Goal: Transaction & Acquisition: Purchase product/service

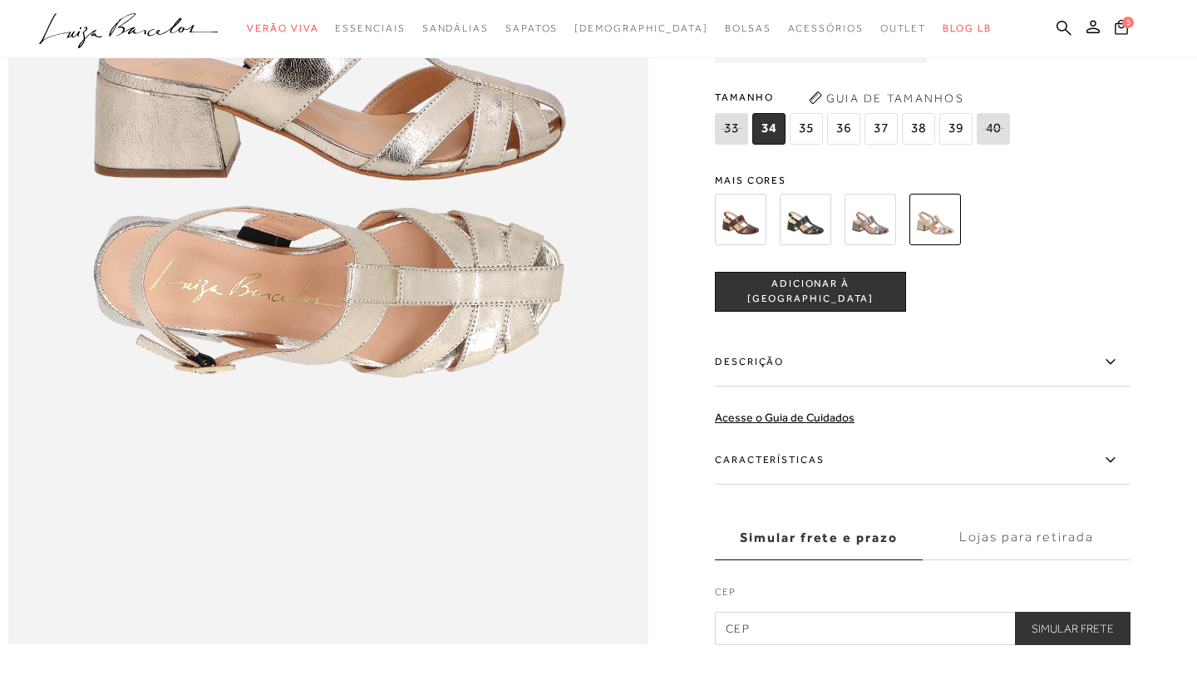
click at [869, 223] on img at bounding box center [870, 219] width 52 height 52
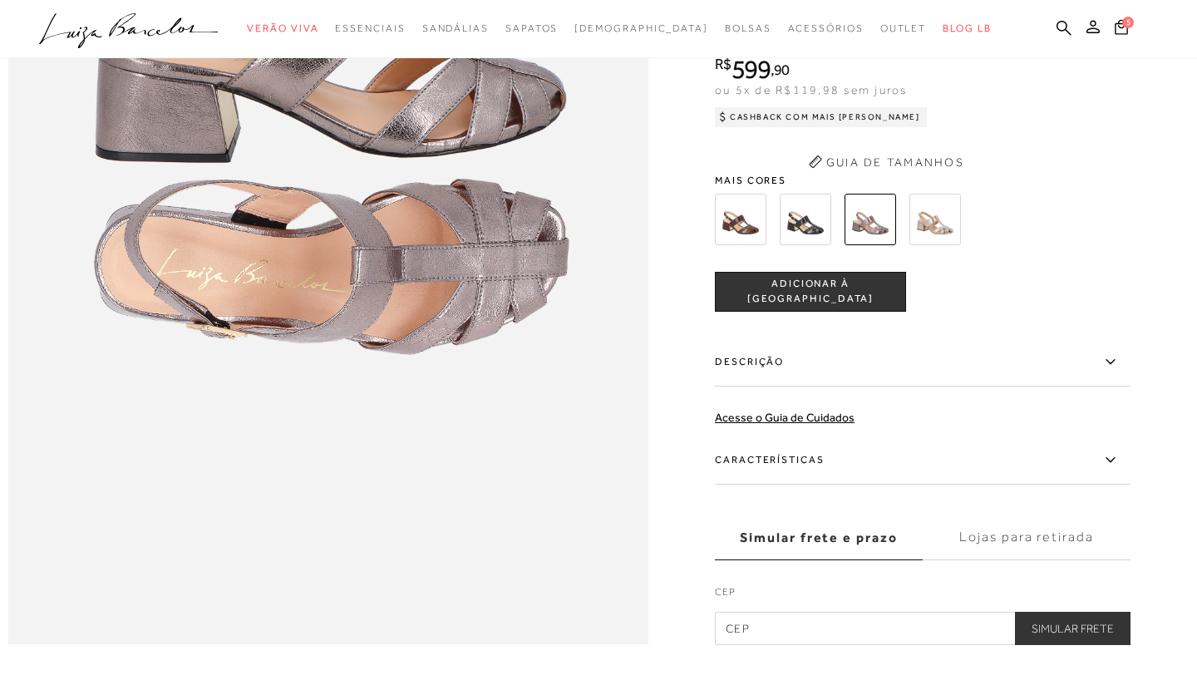
click at [743, 404] on div "SANDÁLIA DE BICO ARREDONDADO COM RECORTES EM METALIZADO CHUMBO DE SALTO BLOCO C…" at bounding box center [923, 295] width 416 height 699
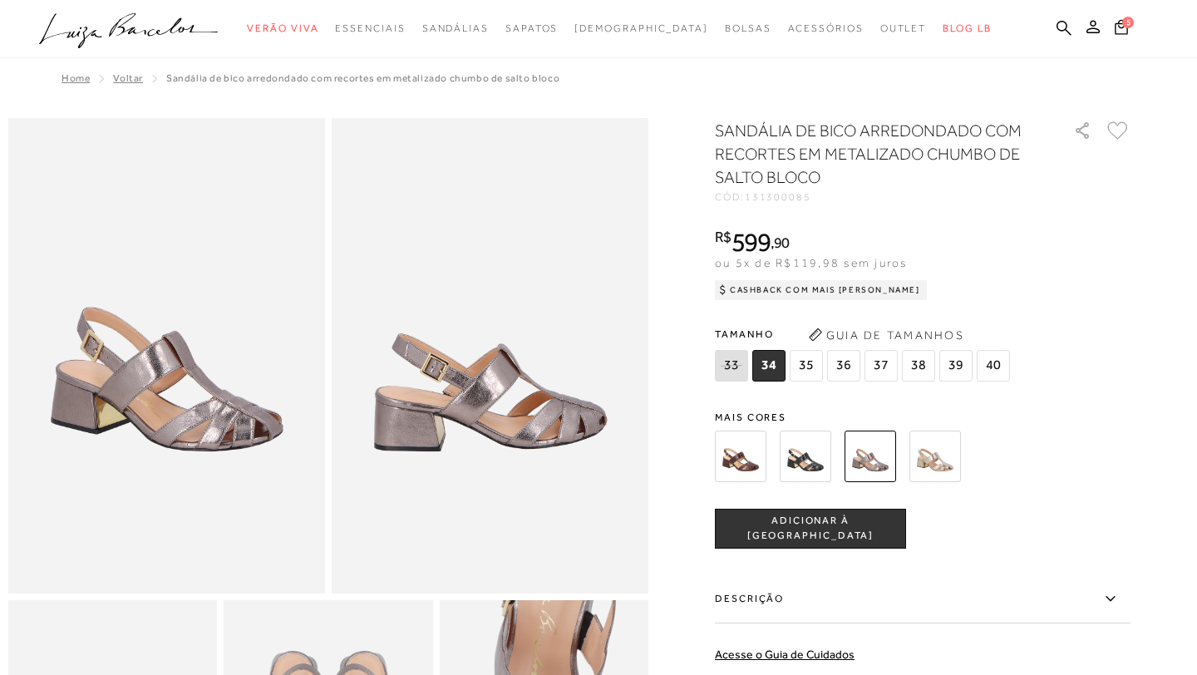
click at [739, 455] on img at bounding box center [741, 457] width 52 height 52
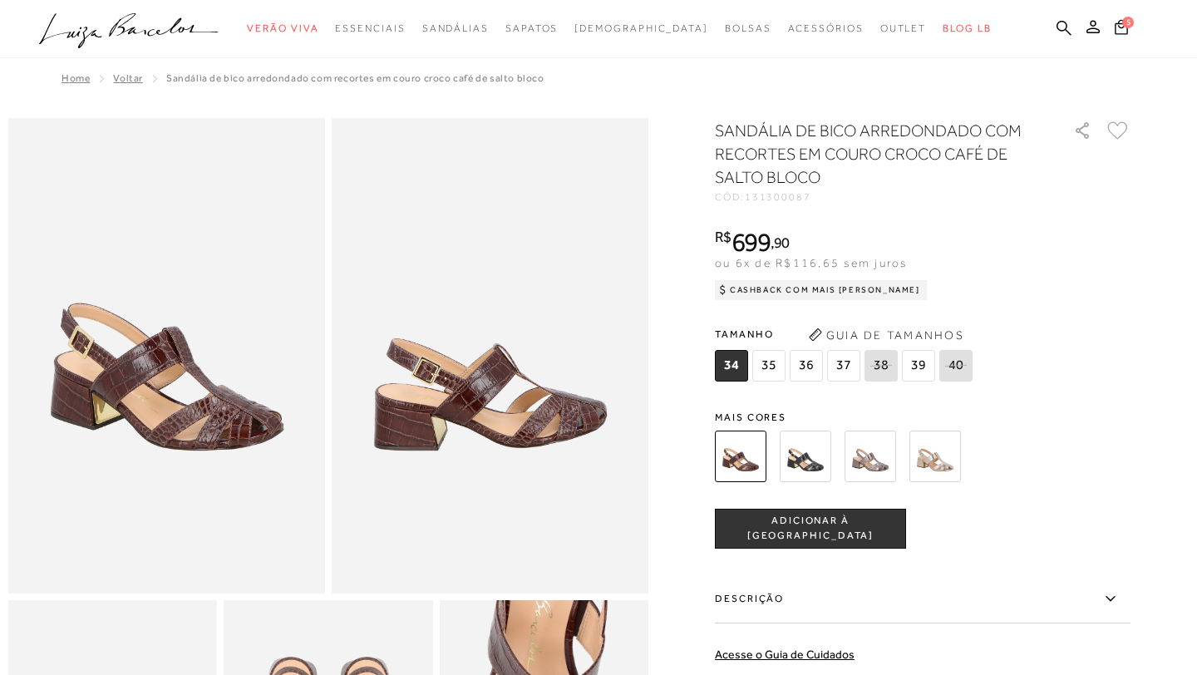
click at [803, 454] on img at bounding box center [806, 457] width 52 height 52
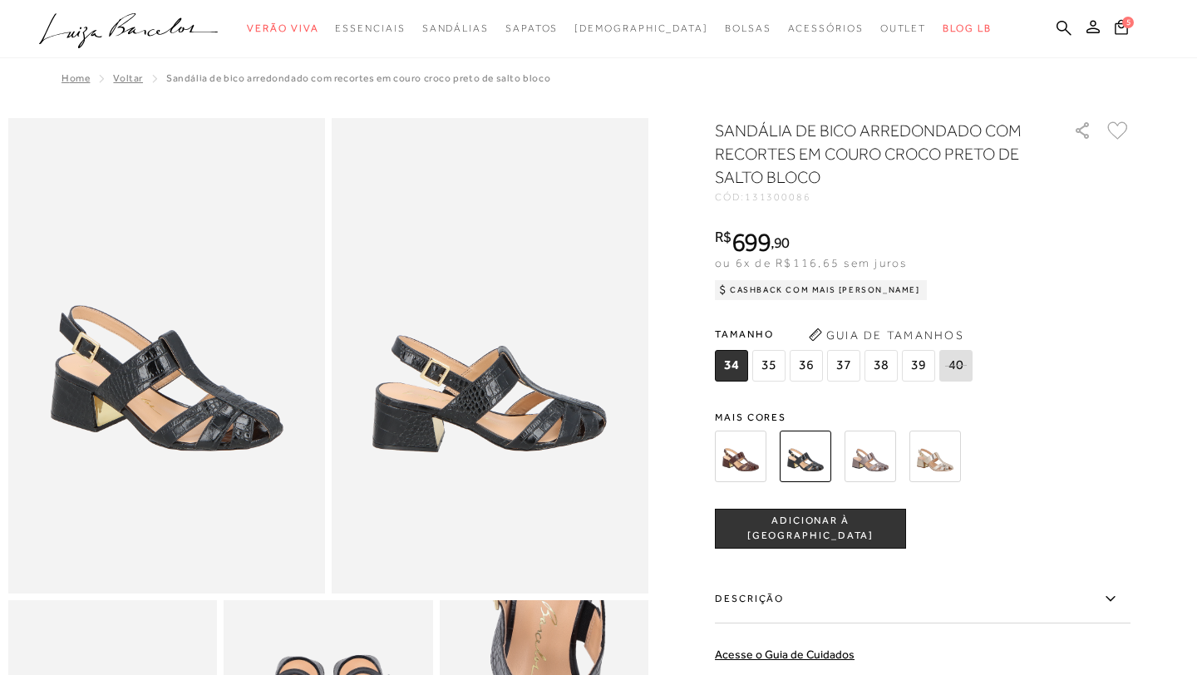
click at [871, 455] on img at bounding box center [870, 457] width 52 height 52
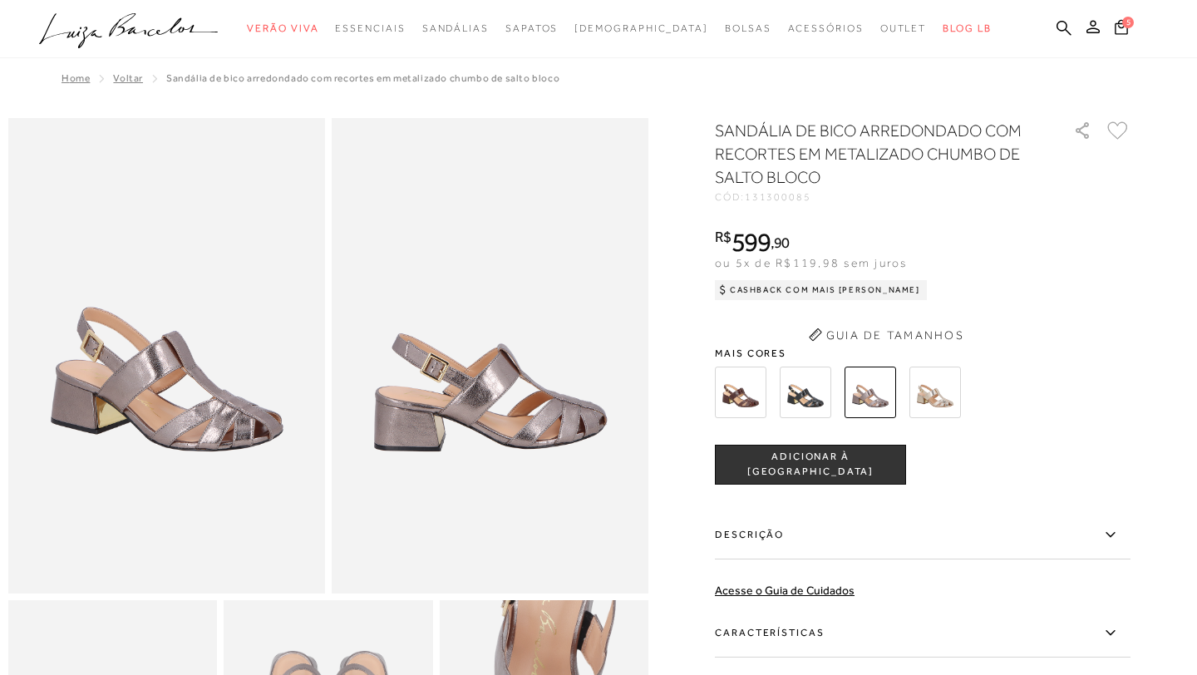
click at [933, 391] on div "SANDÁLIA DE BICO ARREDONDADO COM RECORTES EM METALIZADO CHUMBO DE SALTO BLOCO C…" at bounding box center [923, 468] width 416 height 699
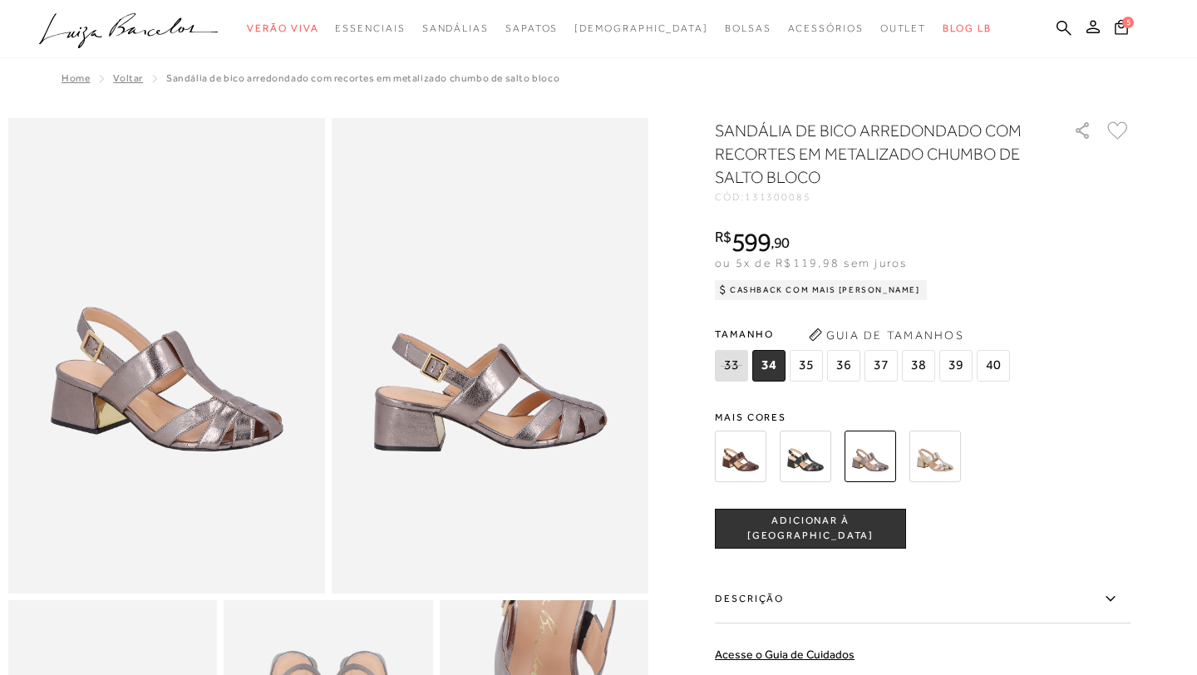
click at [934, 456] on img at bounding box center [935, 457] width 52 height 52
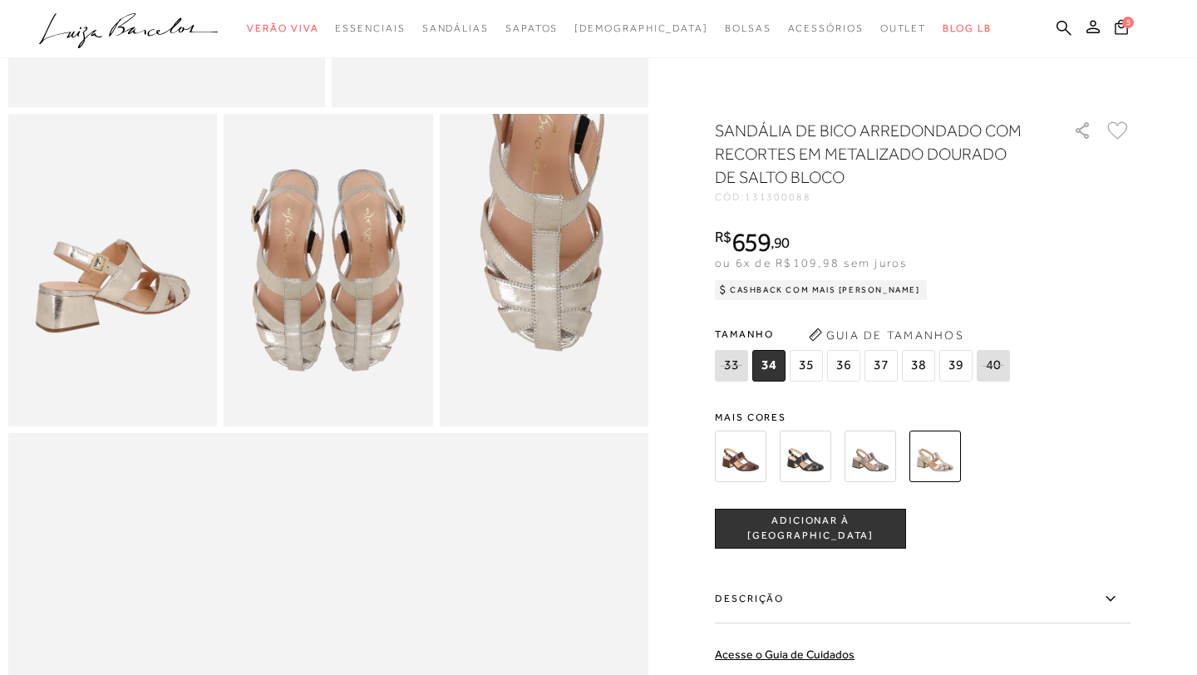
scroll to position [521, 0]
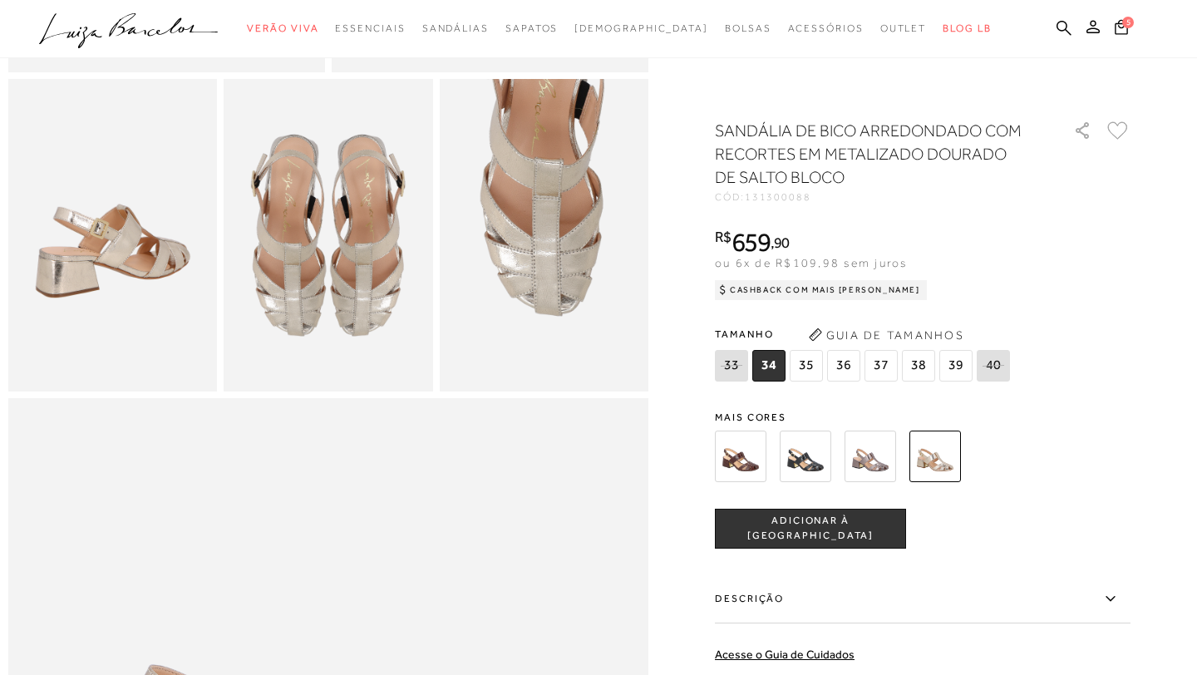
click at [805, 364] on span "35" at bounding box center [806, 366] width 33 height 32
click at [813, 519] on button "ADICIONAR À [GEOGRAPHIC_DATA]" at bounding box center [810, 529] width 191 height 40
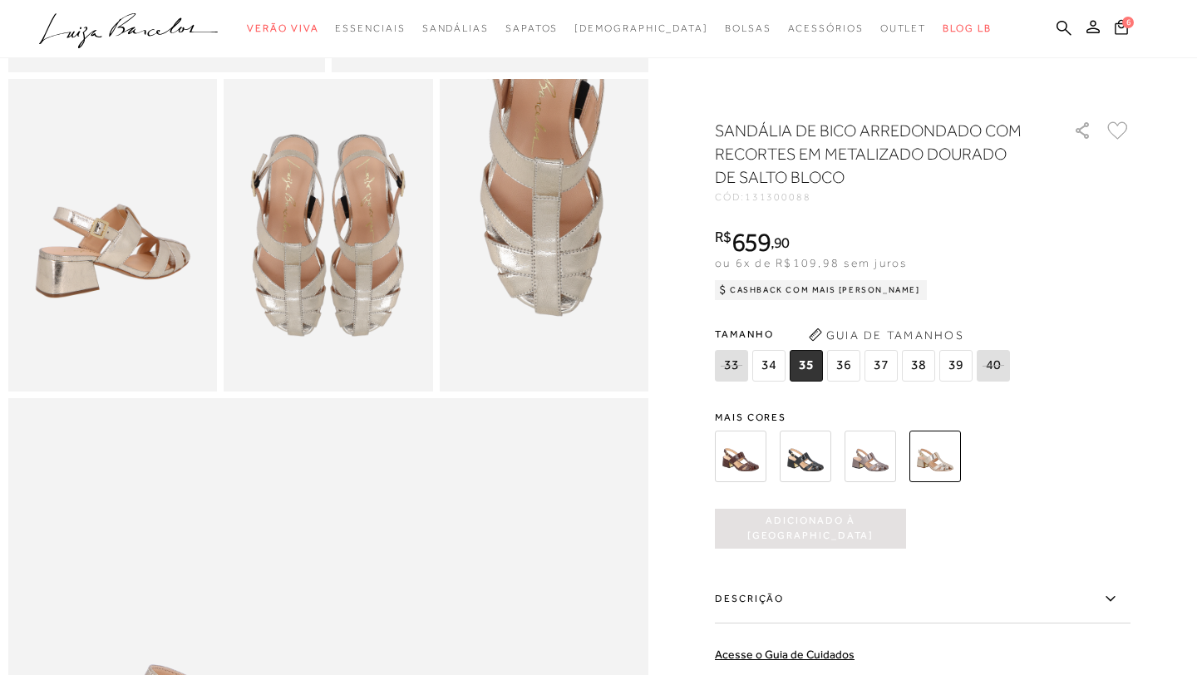
scroll to position [0, 0]
click at [1122, 32] on icon at bounding box center [1121, 25] width 15 height 17
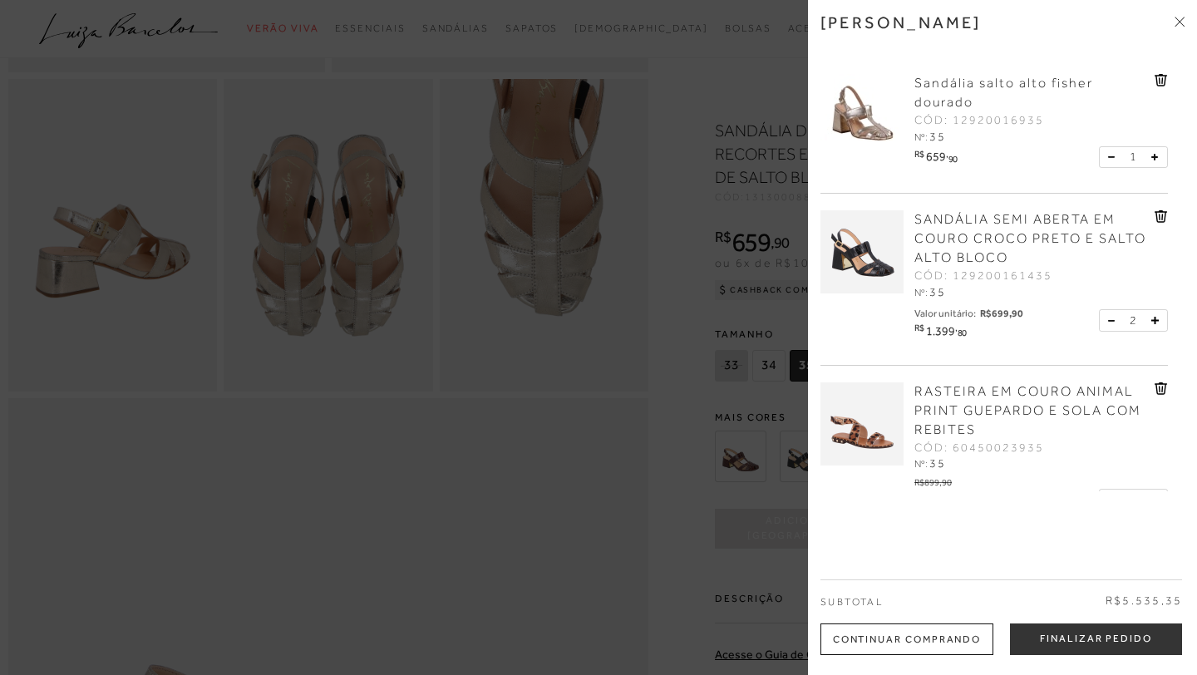
click at [1157, 215] on icon at bounding box center [1160, 216] width 13 height 12
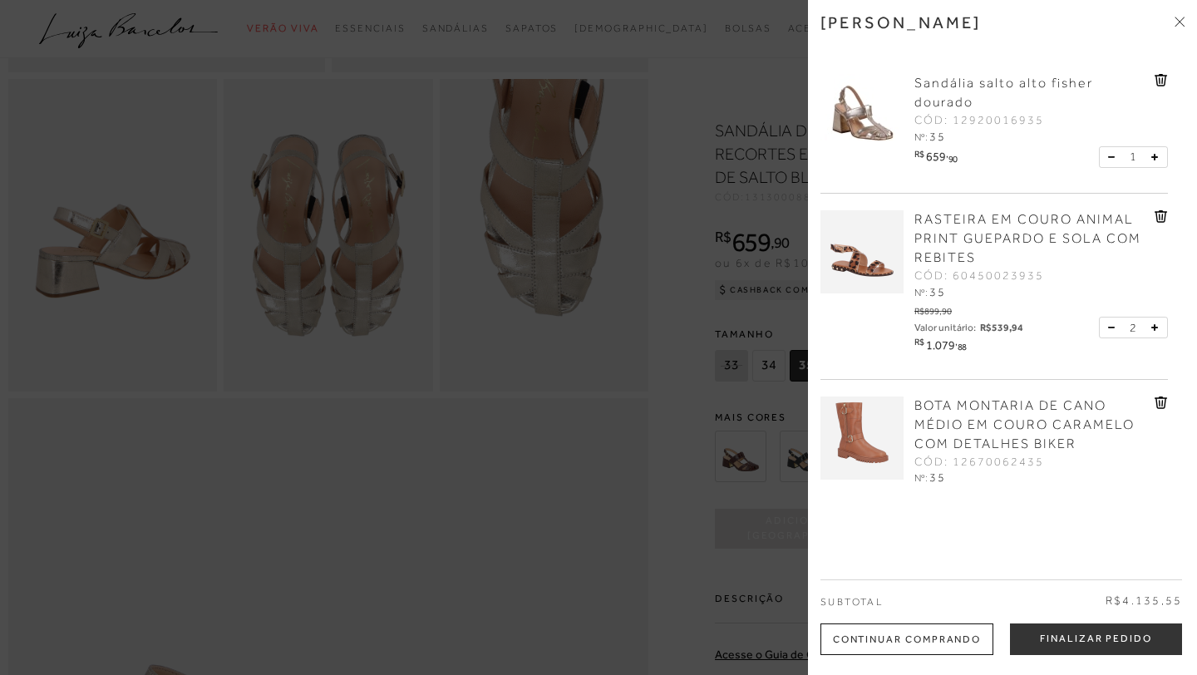
click at [1109, 157] on icon at bounding box center [1111, 156] width 6 height 1
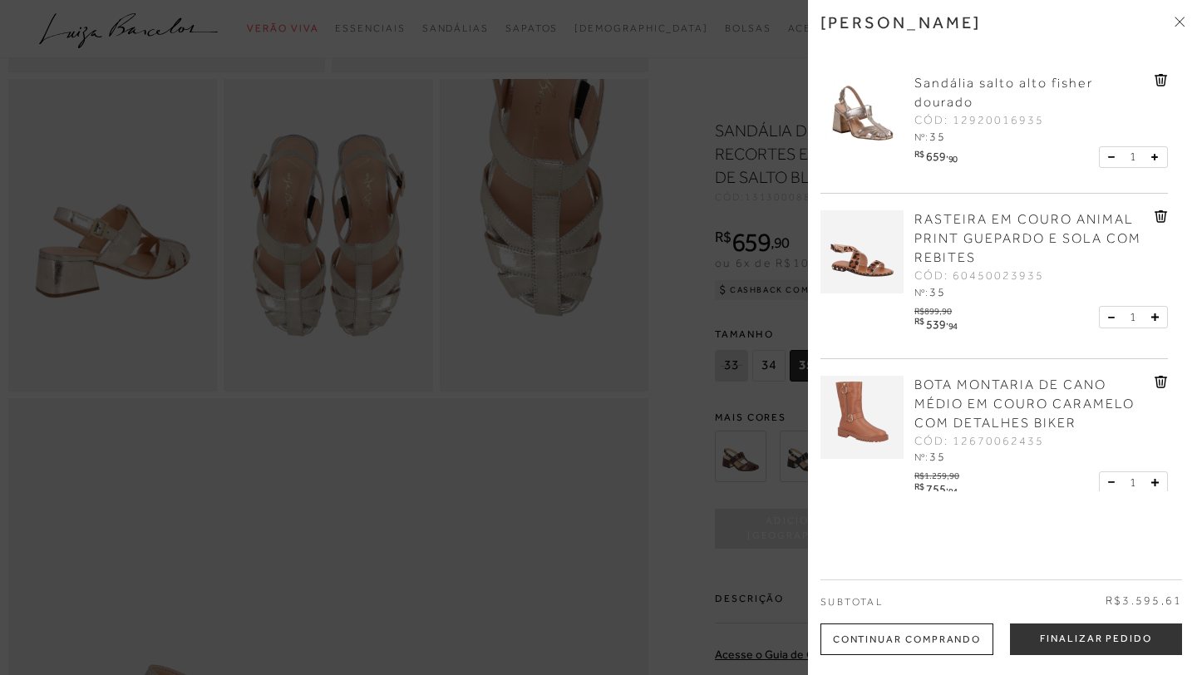
click at [1161, 217] on icon at bounding box center [1160, 216] width 12 height 12
click at [1164, 213] on icon at bounding box center [1160, 216] width 13 height 12
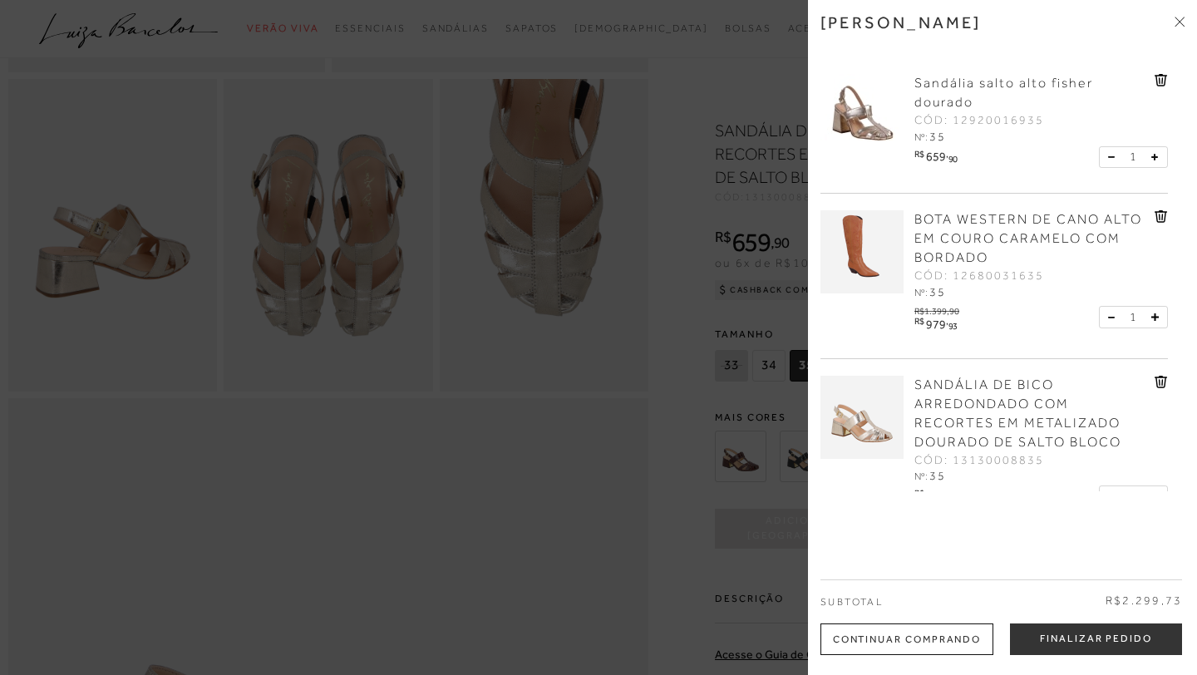
click at [1159, 217] on icon at bounding box center [1160, 217] width 2 height 7
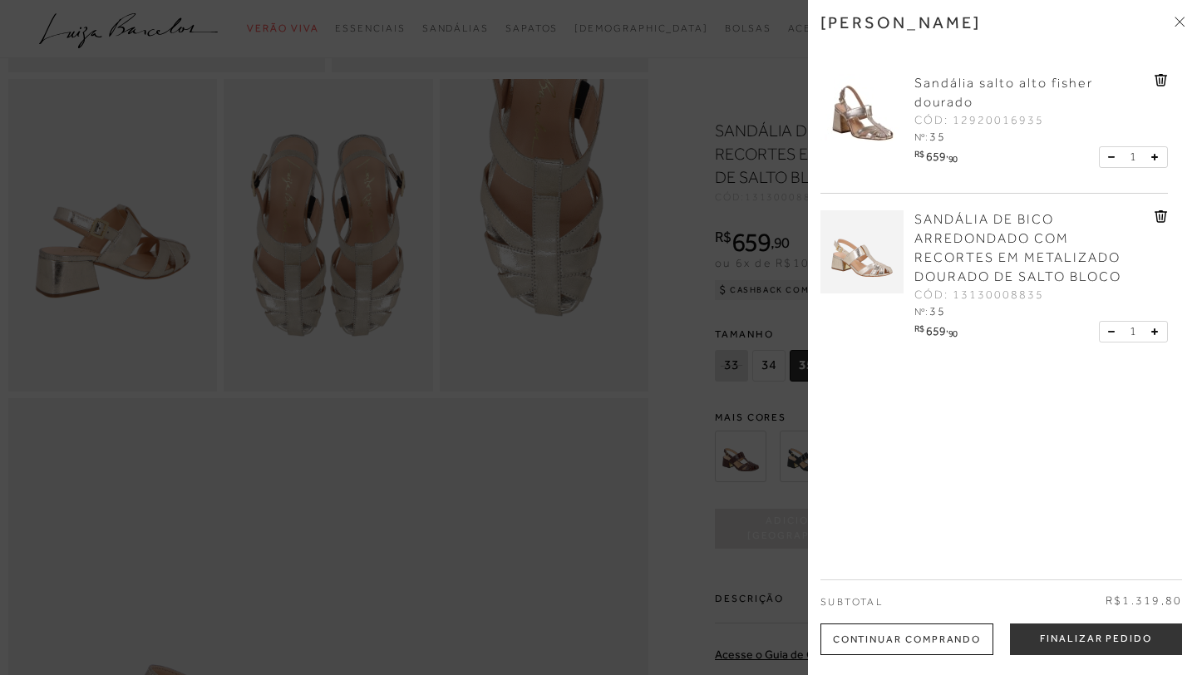
click at [544, 490] on div at bounding box center [598, 337] width 1197 height 675
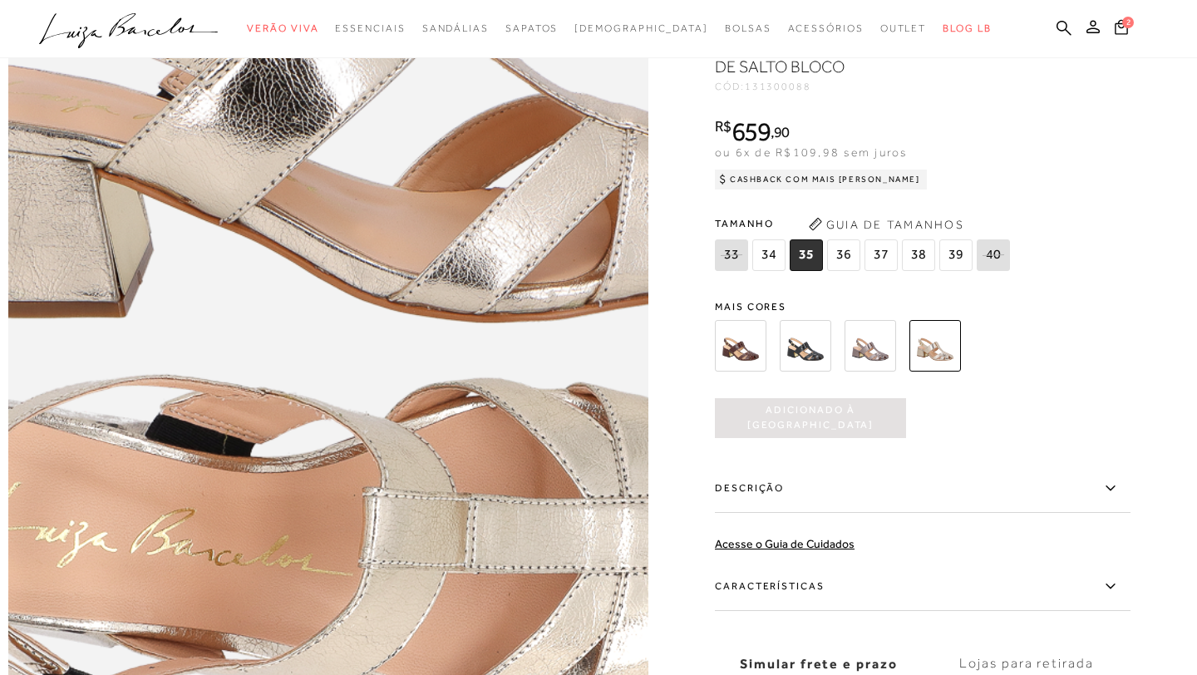
scroll to position [1114, 0]
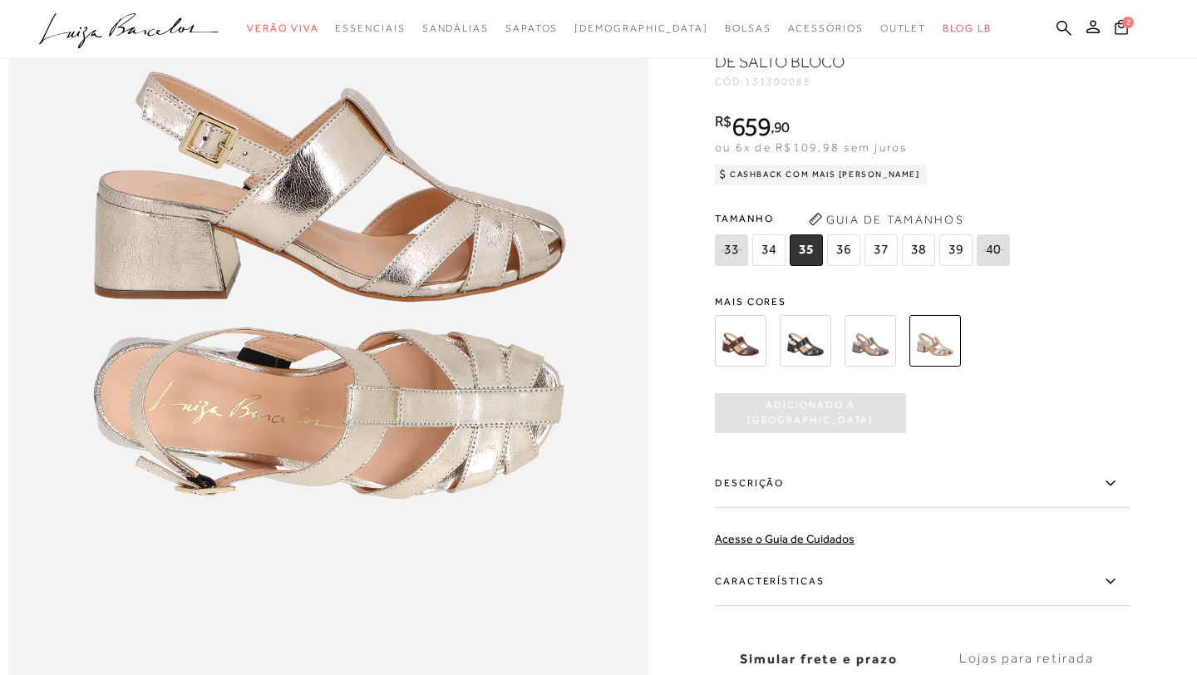
click at [868, 338] on img at bounding box center [870, 340] width 52 height 52
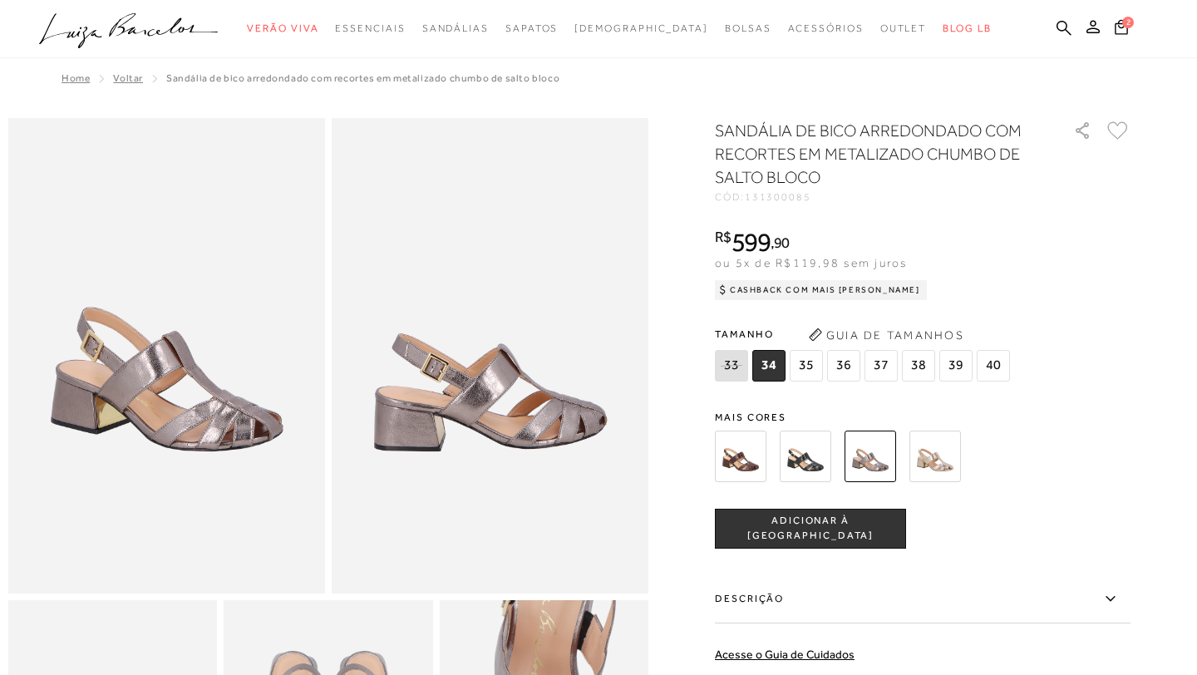
click at [801, 363] on span "35" at bounding box center [806, 366] width 33 height 32
click at [798, 530] on span "ADICIONAR À [GEOGRAPHIC_DATA]" at bounding box center [811, 528] width 190 height 29
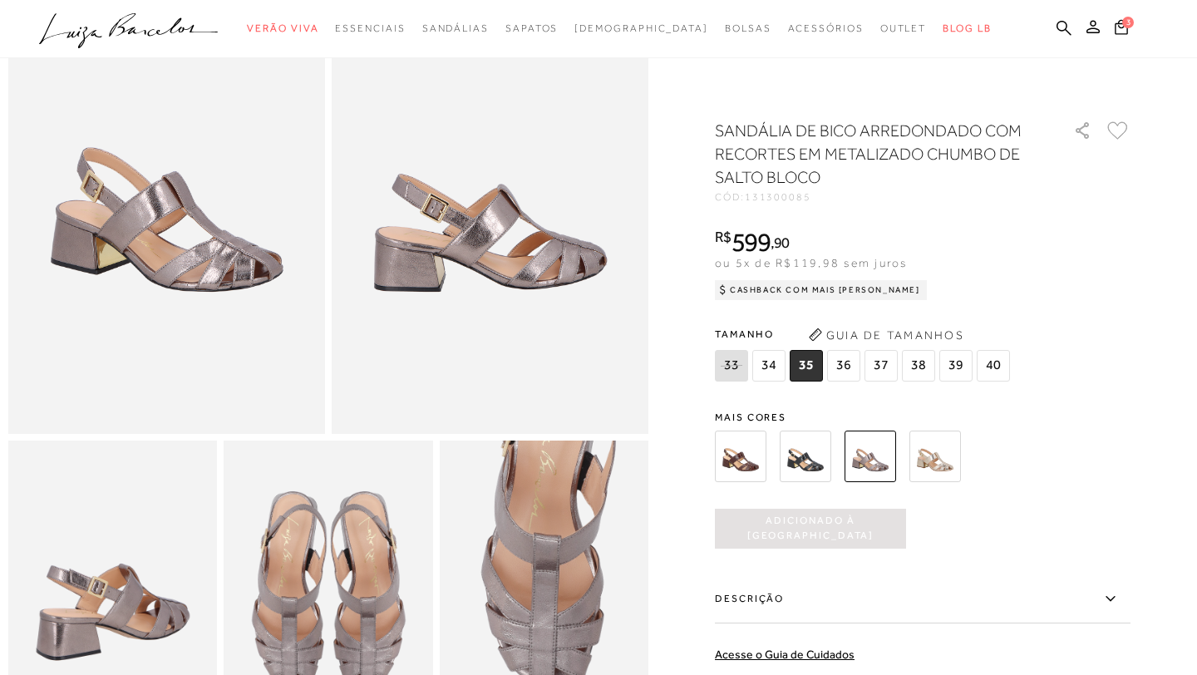
scroll to position [155, 0]
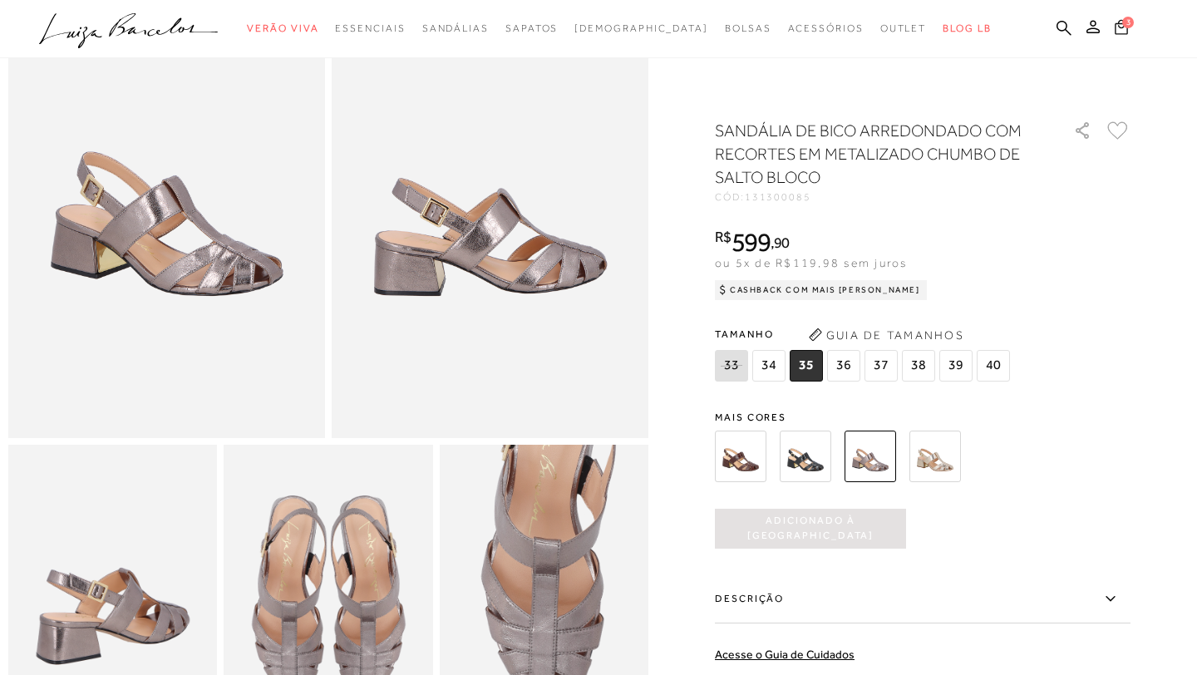
click at [1122, 26] on icon at bounding box center [1121, 25] width 15 height 17
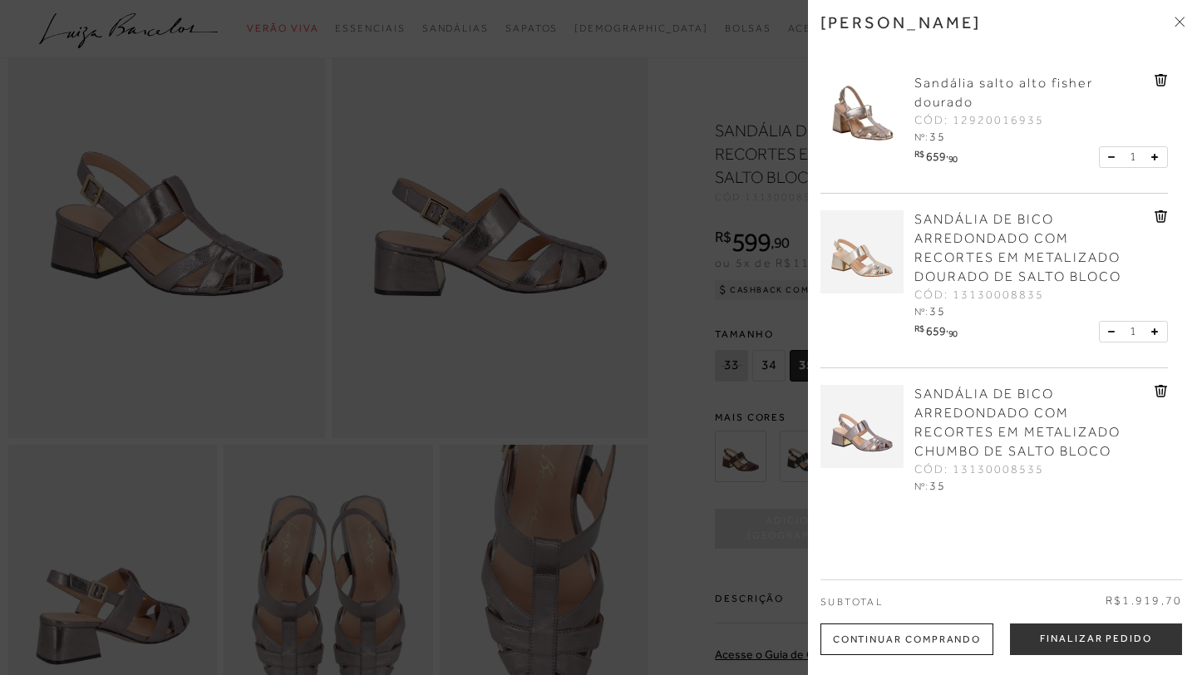
click at [871, 112] on img at bounding box center [861, 115] width 83 height 83
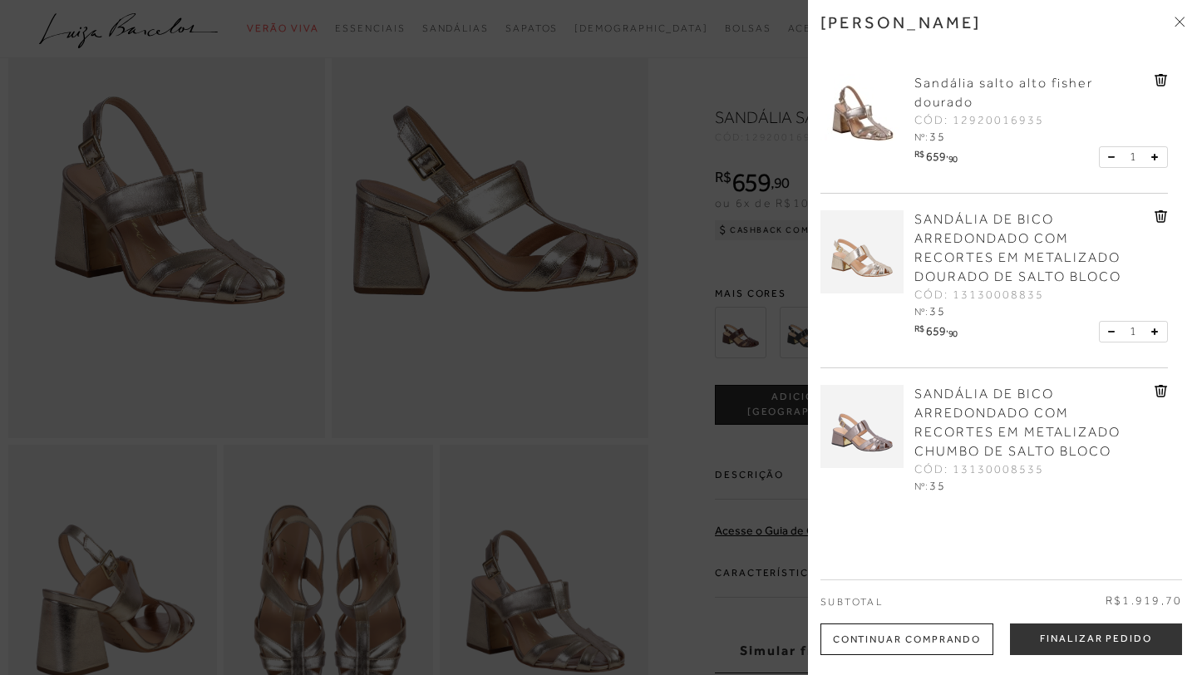
click at [547, 221] on div at bounding box center [598, 337] width 1197 height 675
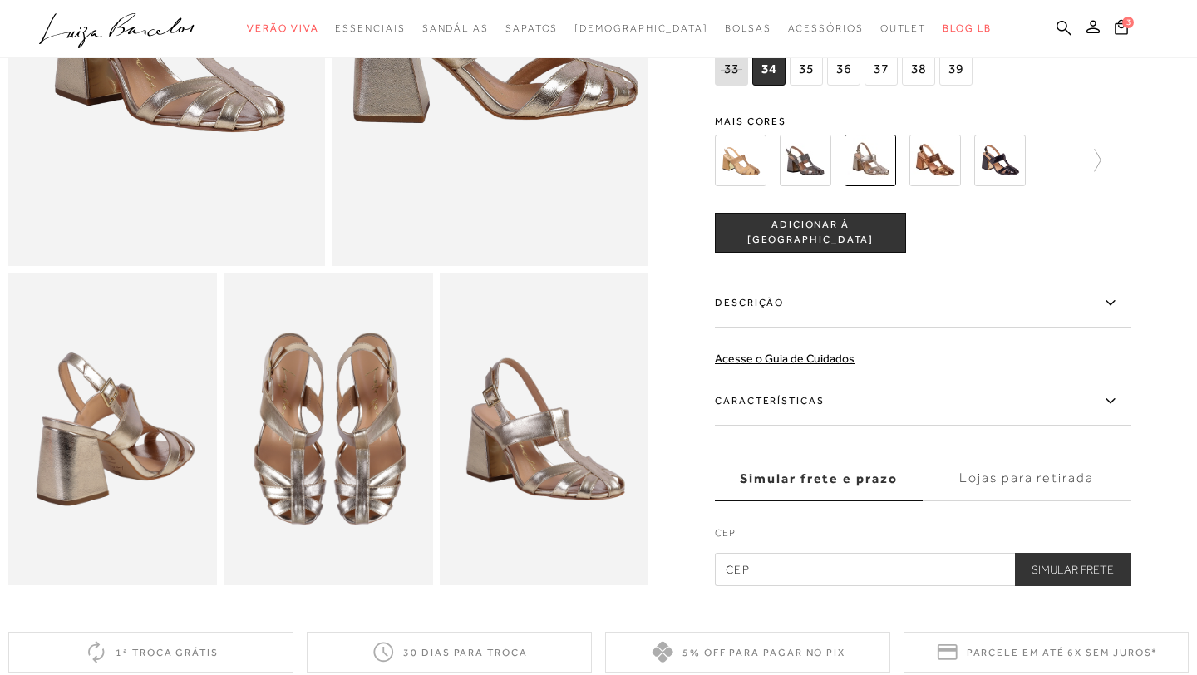
scroll to position [341, 0]
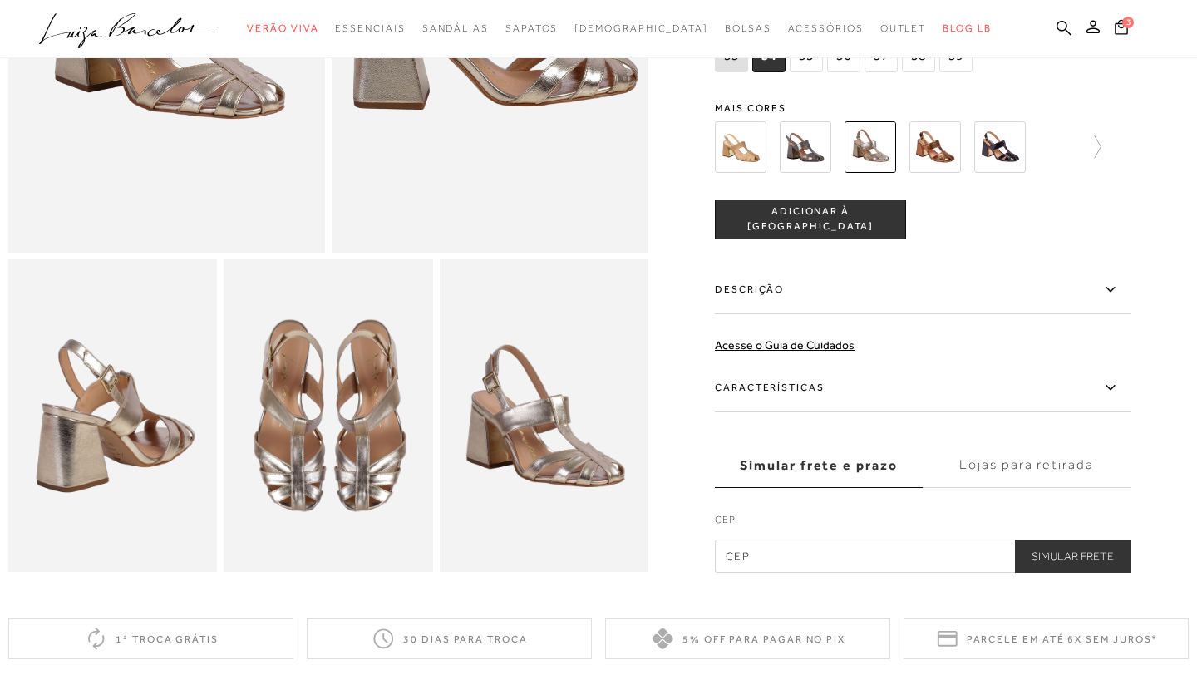
click at [903, 381] on label "Características" at bounding box center [923, 387] width 416 height 48
click at [0, 0] on input "Características" at bounding box center [0, 0] width 0 height 0
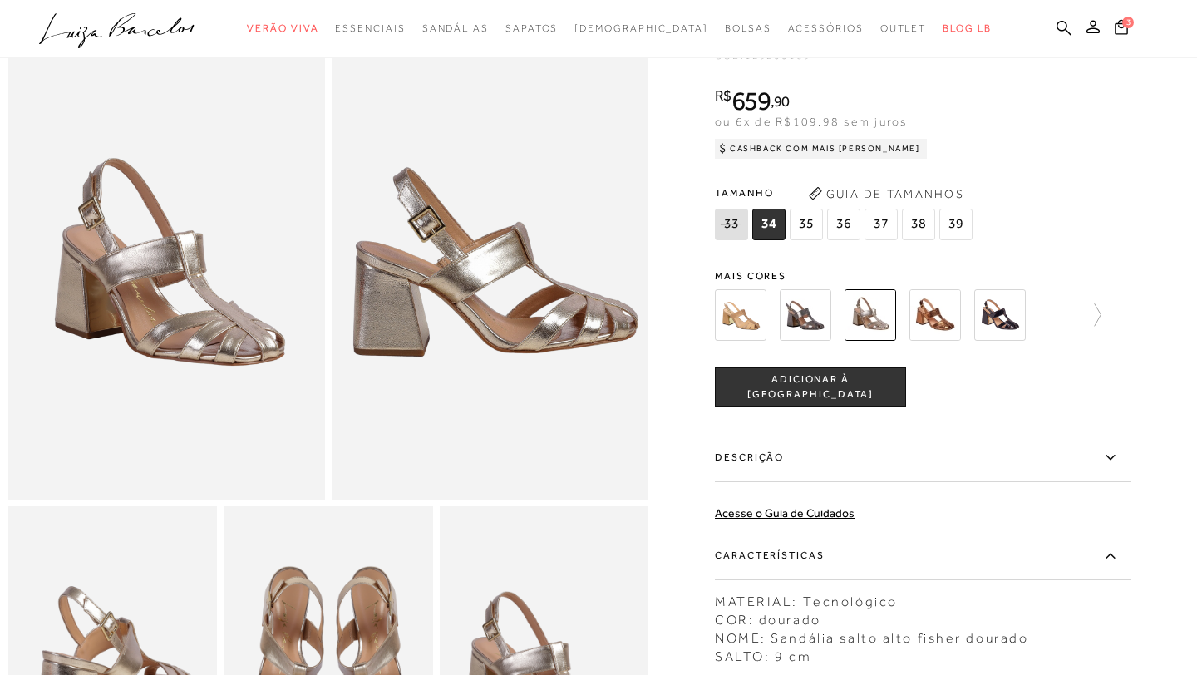
scroll to position [60, 0]
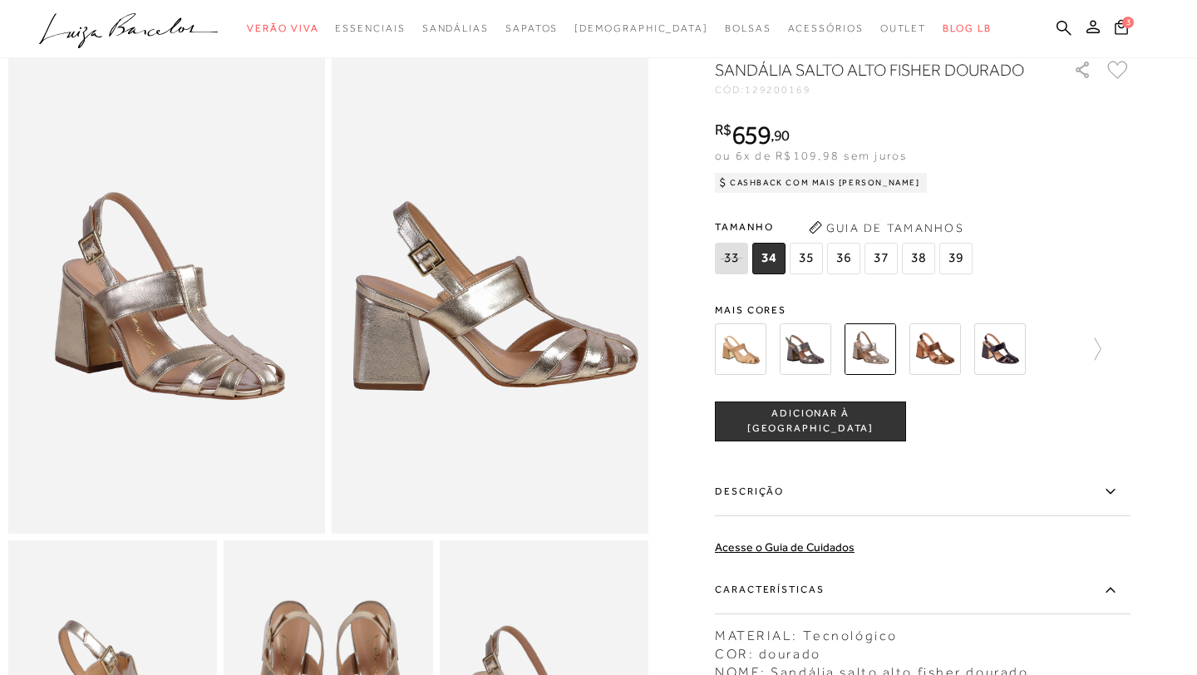
click at [743, 342] on img at bounding box center [741, 349] width 52 height 52
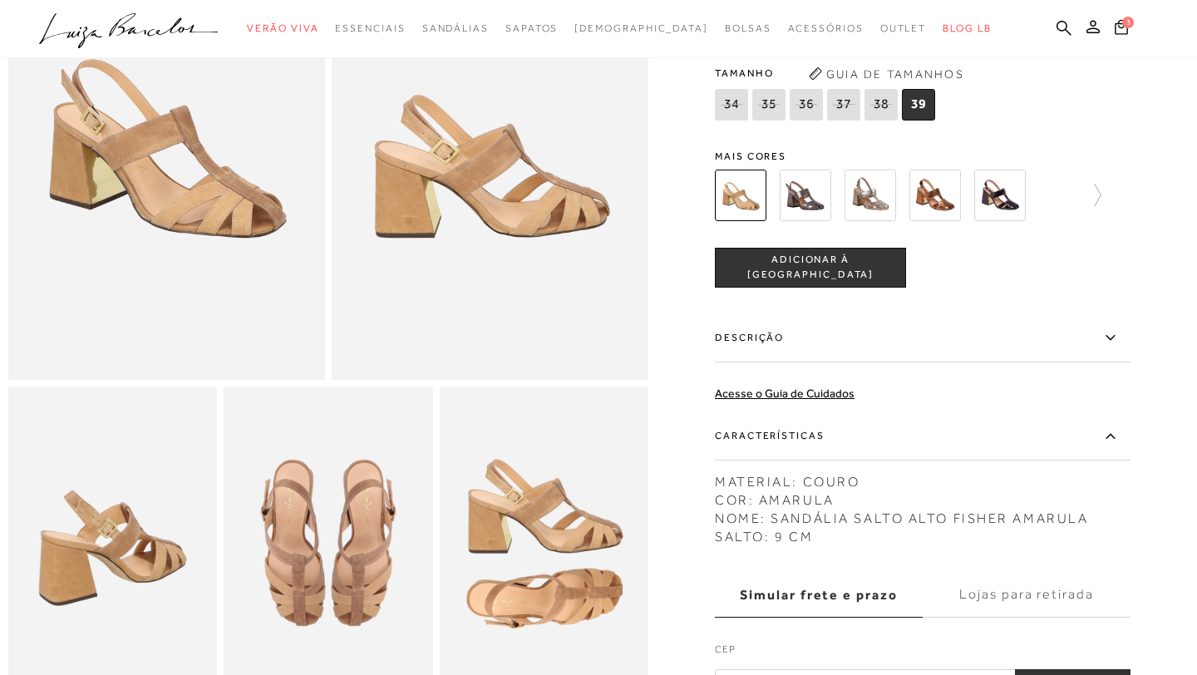
scroll to position [218, 0]
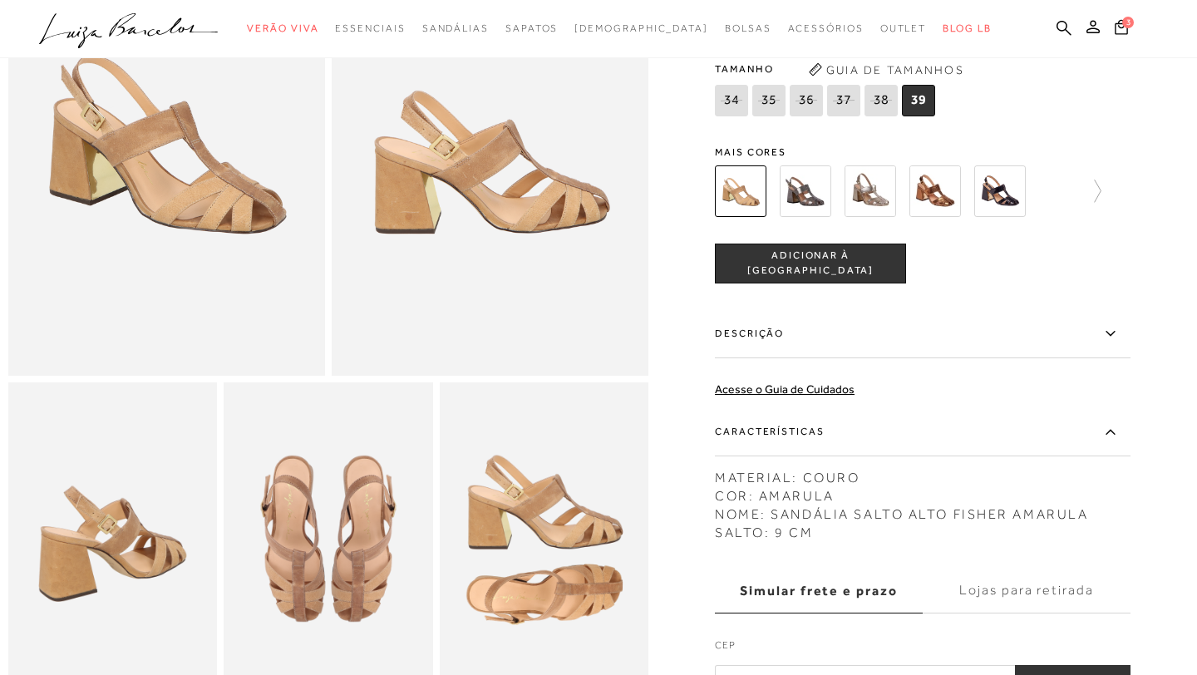
click at [1111, 339] on icon at bounding box center [1110, 333] width 20 height 21
click at [0, 0] on input "Descrição" at bounding box center [0, 0] width 0 height 0
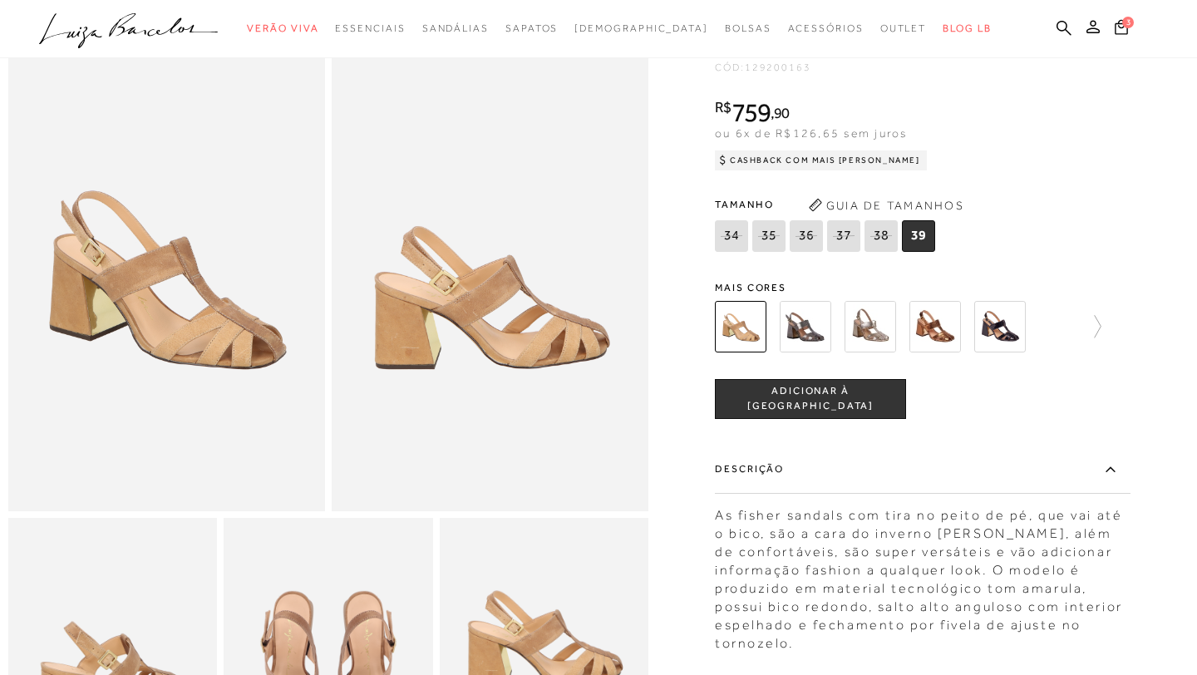
scroll to position [80, 0]
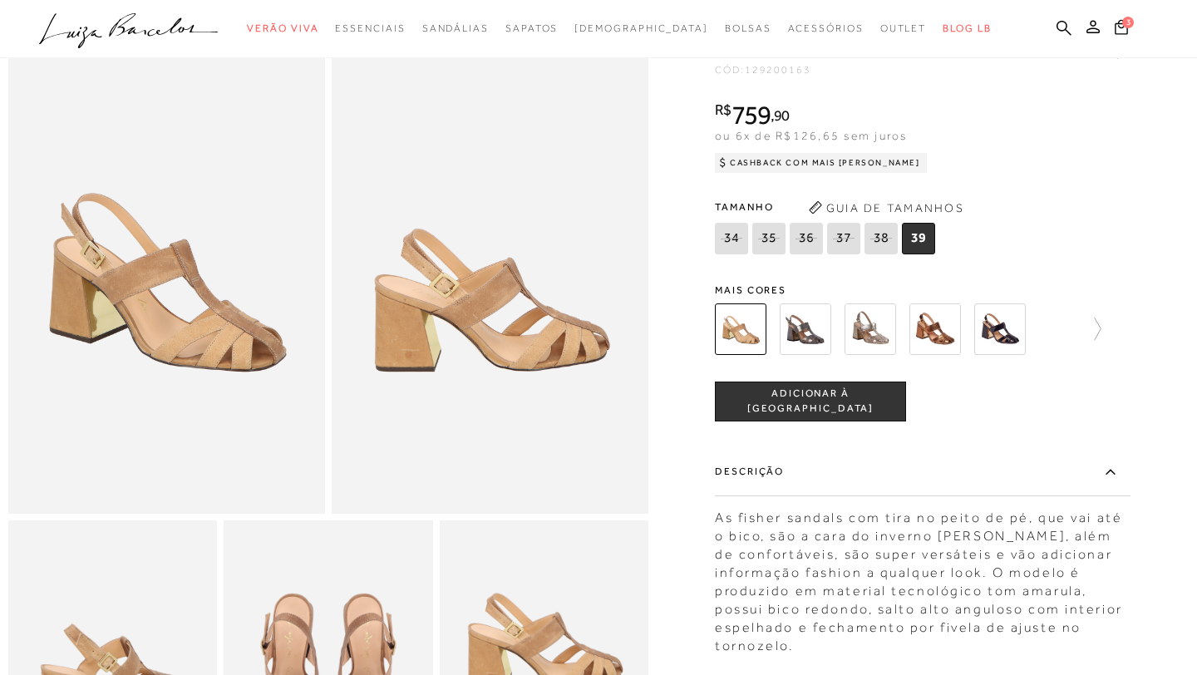
click at [768, 237] on icon at bounding box center [768, 238] width 23 height 21
select select
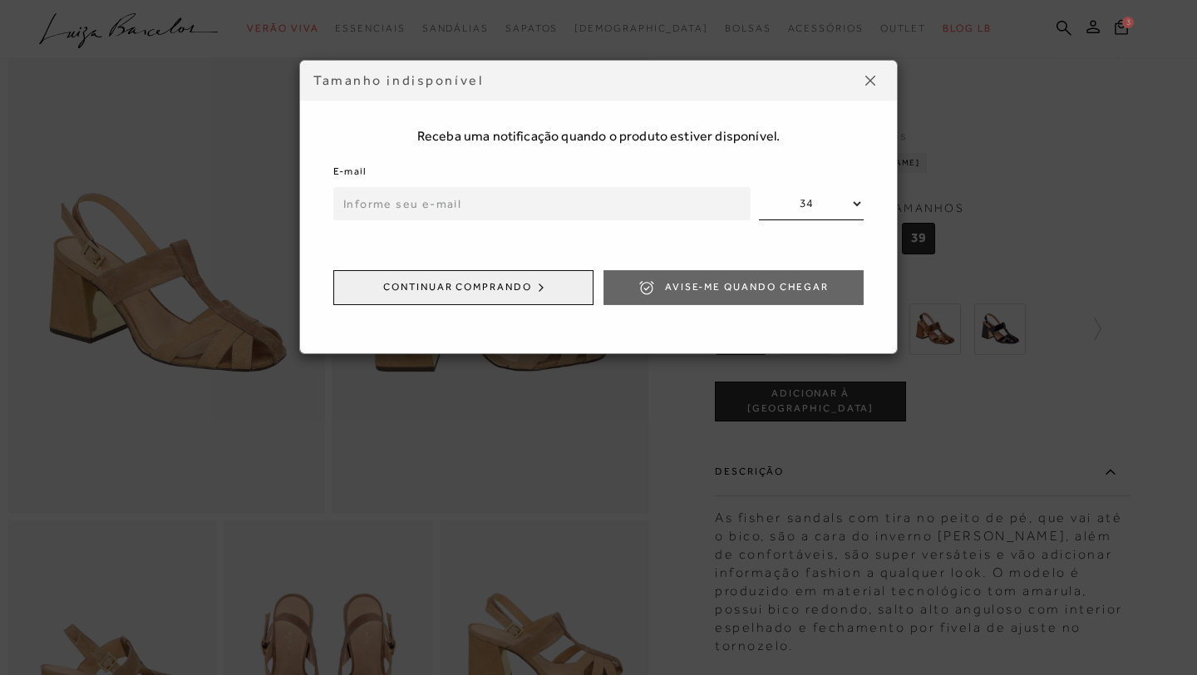
click at [555, 203] on input "email" at bounding box center [541, 203] width 417 height 33
type input "[EMAIL_ADDRESS][DOMAIN_NAME]"
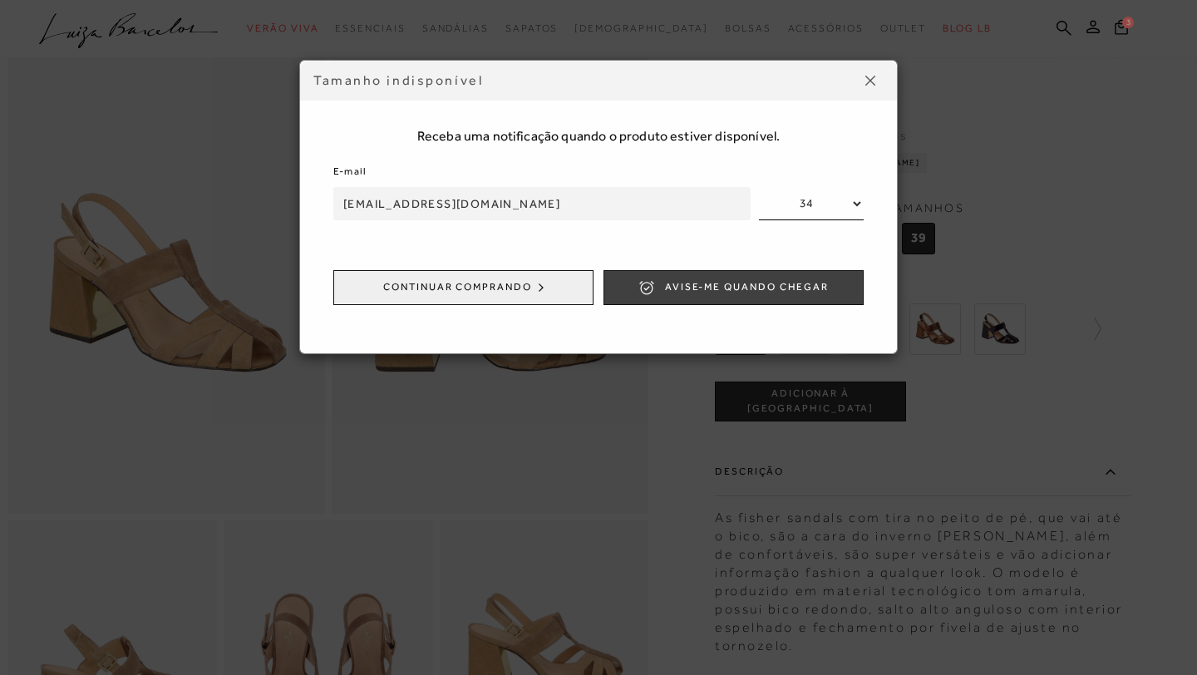
click at [672, 294] on span "Avise-me quando chegar" at bounding box center [747, 287] width 164 height 14
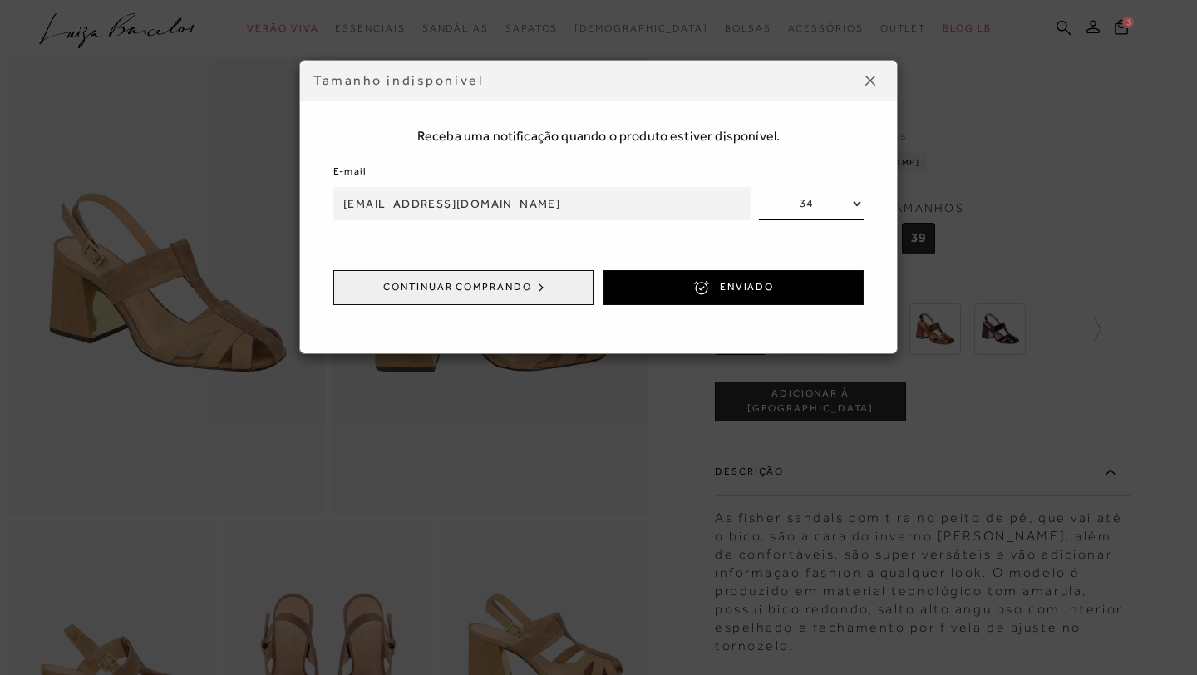
click at [866, 81] on img at bounding box center [870, 81] width 10 height 10
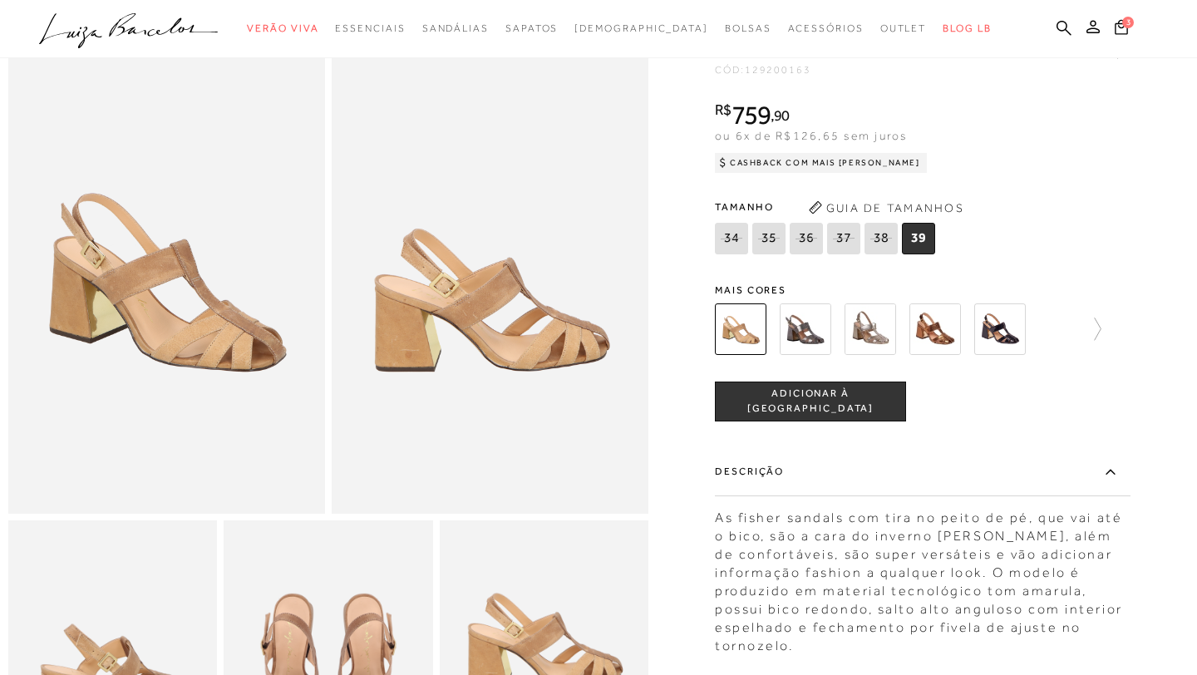
click at [875, 324] on img at bounding box center [870, 329] width 52 height 52
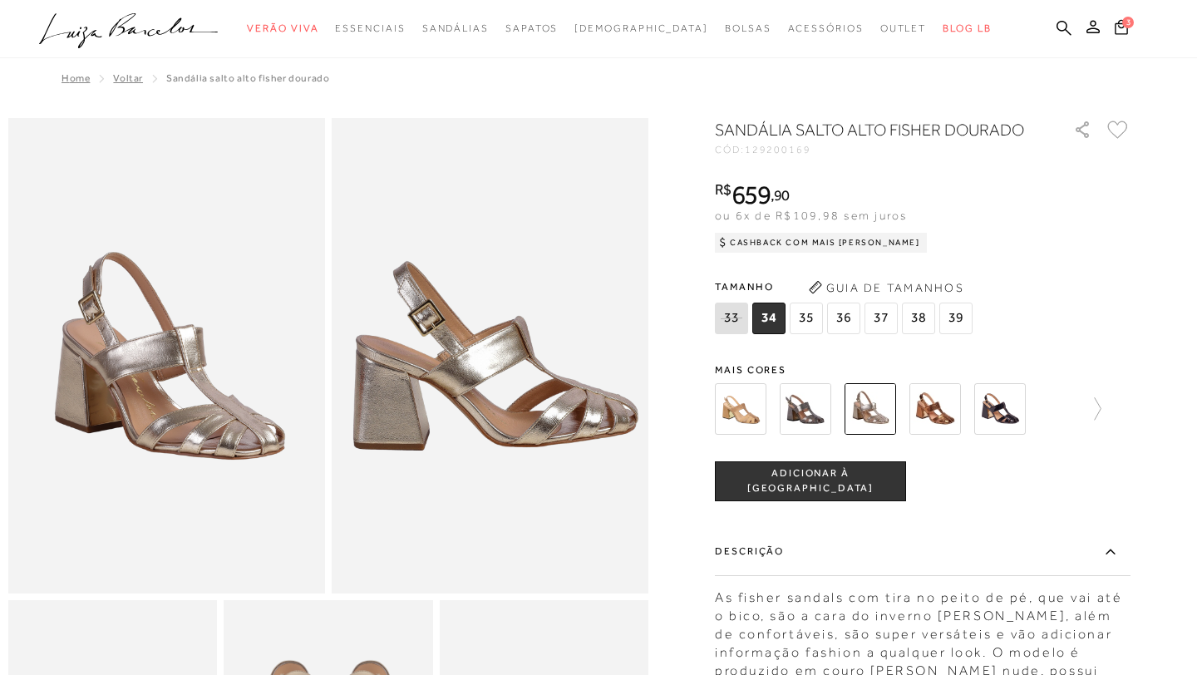
click at [797, 416] on img at bounding box center [806, 409] width 52 height 52
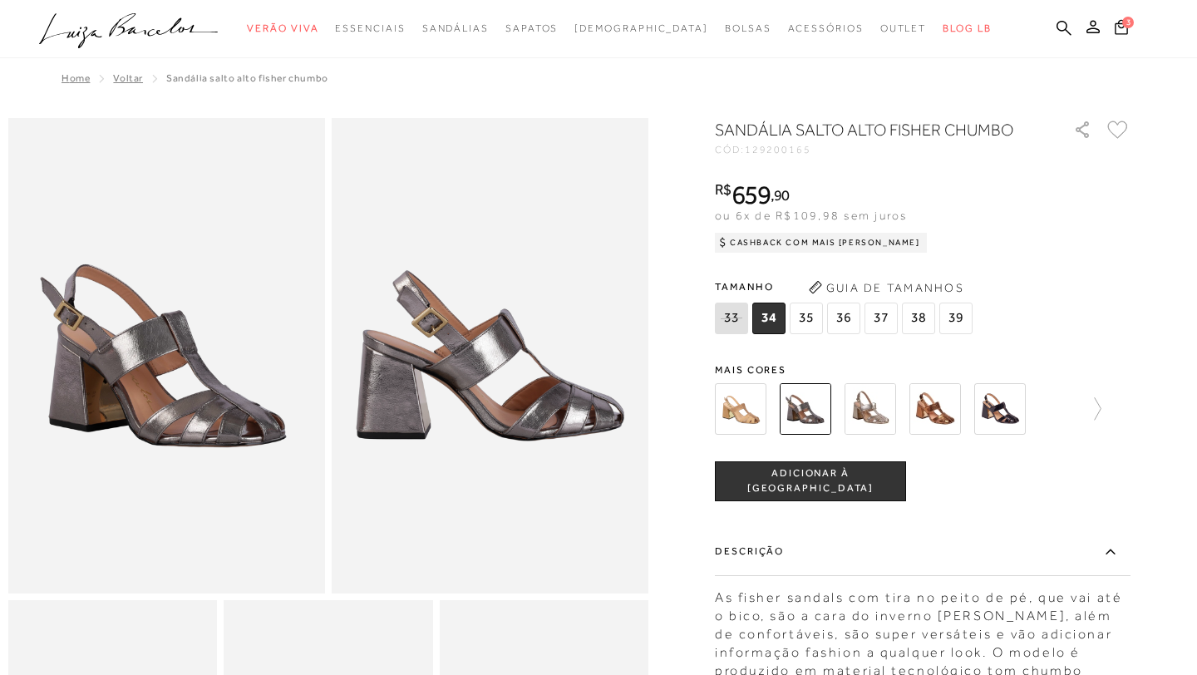
click at [869, 406] on img at bounding box center [870, 409] width 52 height 52
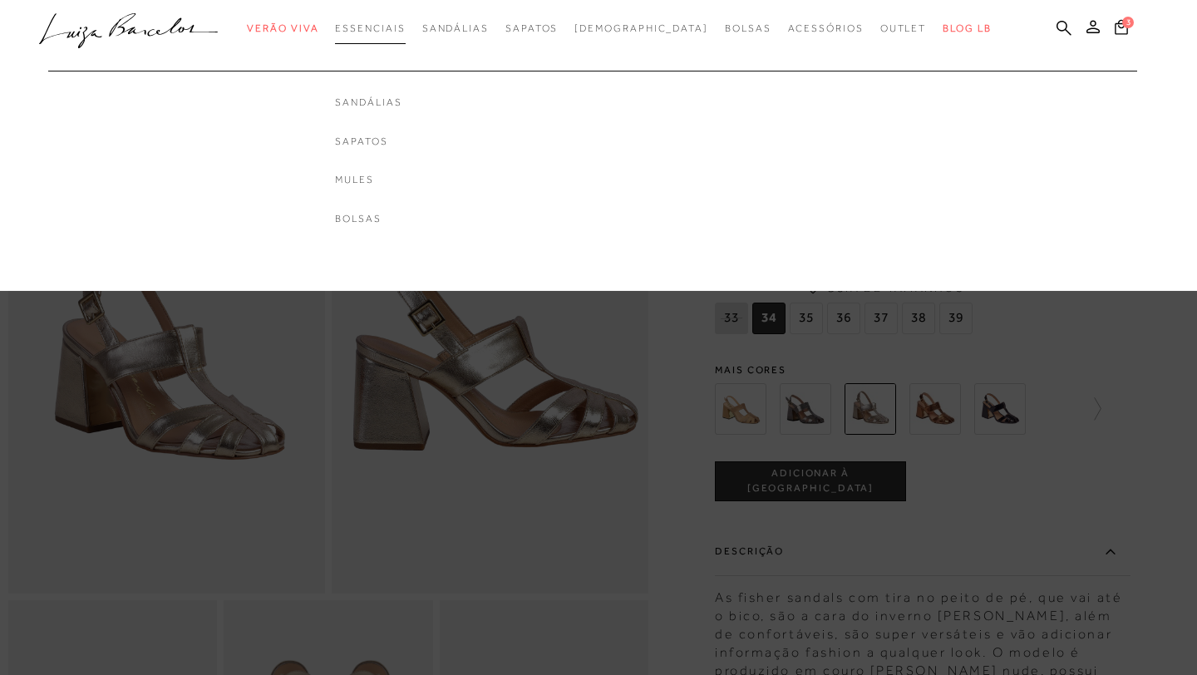
click at [405, 22] on span "Essenciais" at bounding box center [370, 28] width 70 height 12
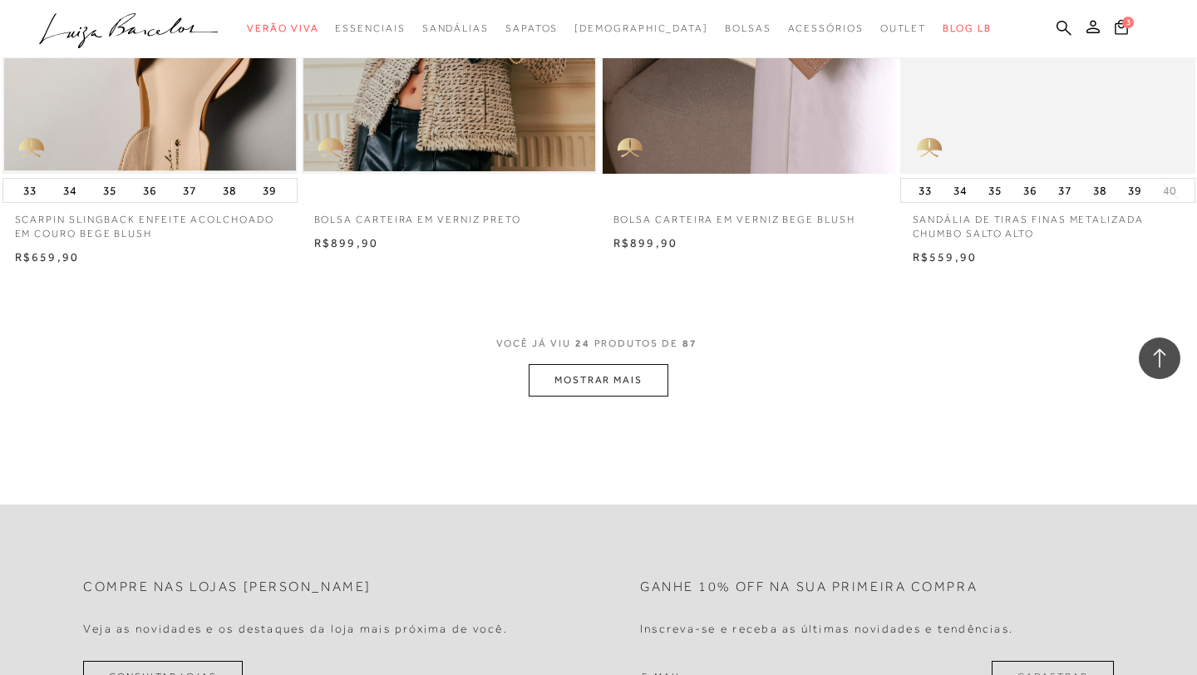
scroll to position [3154, 0]
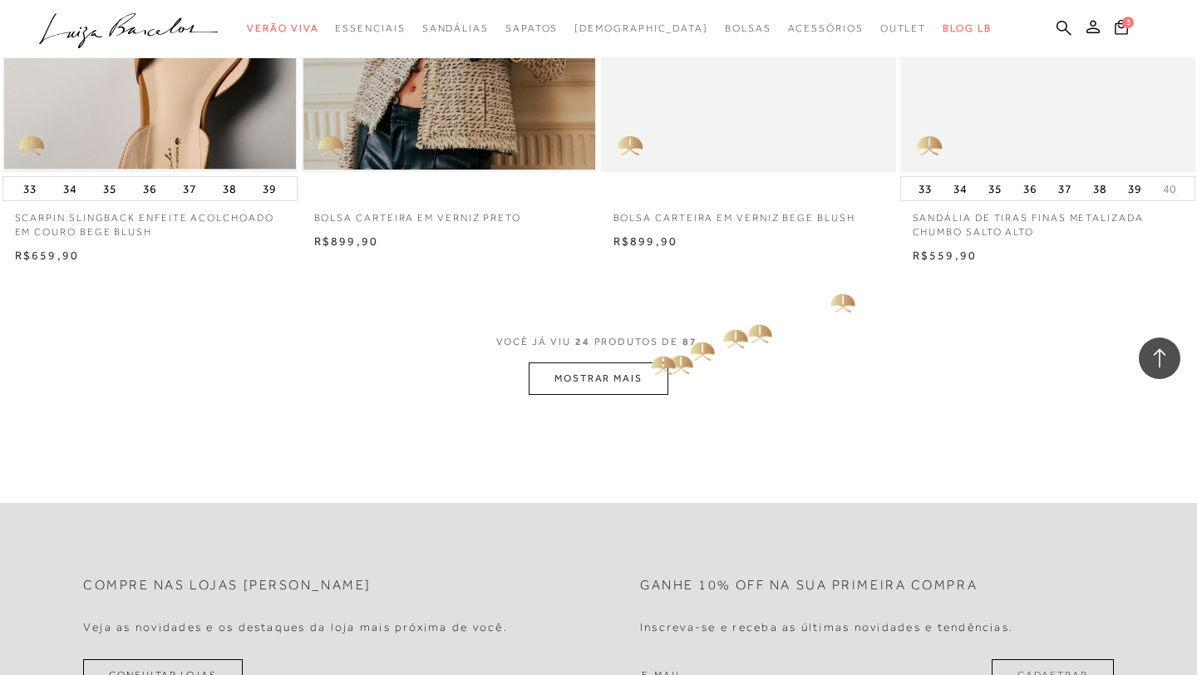
click at [648, 362] on button "MOSTRAR MAIS" at bounding box center [599, 378] width 140 height 32
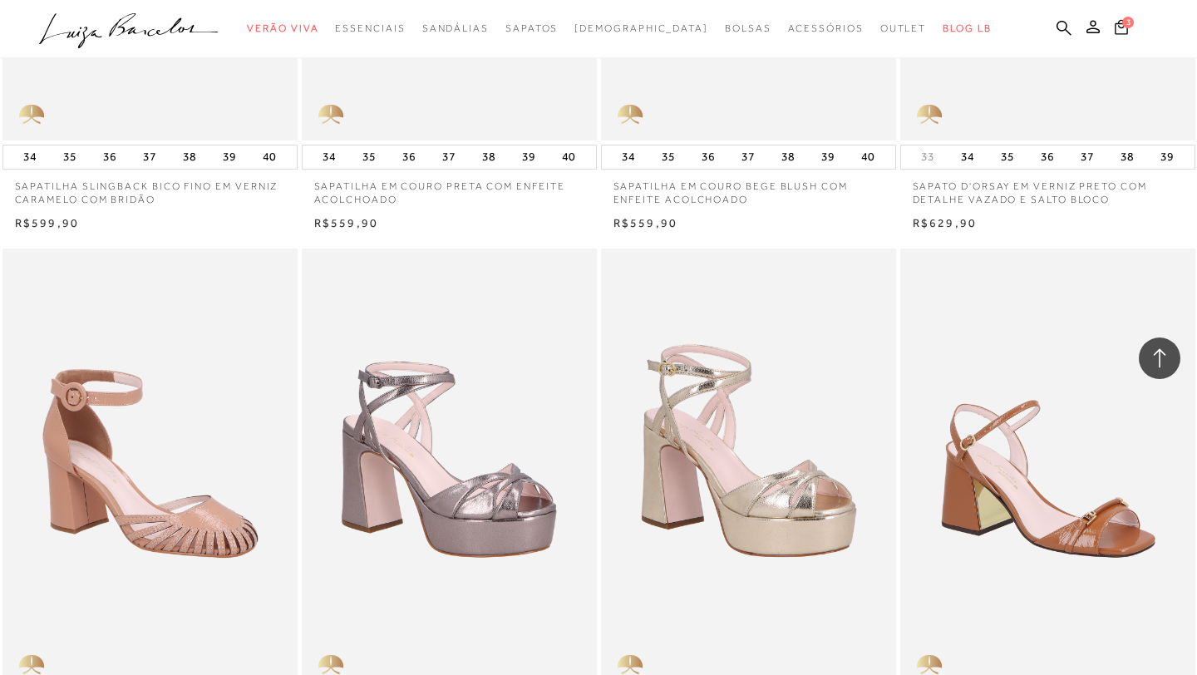
scroll to position [4330, 0]
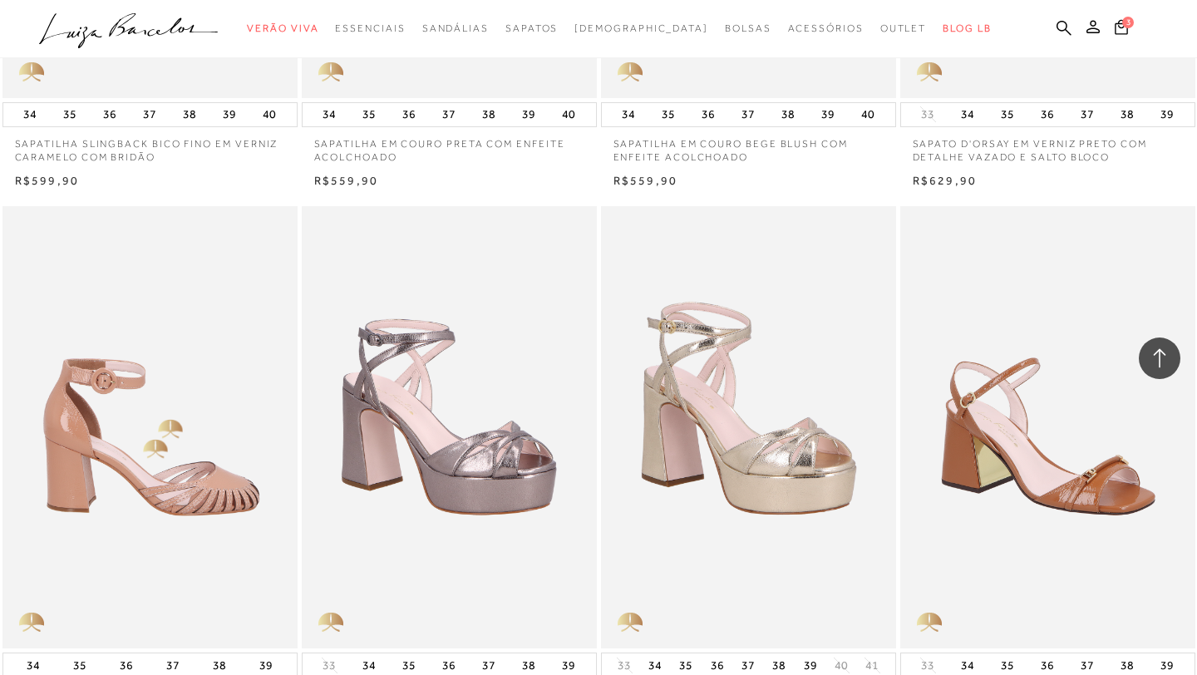
click at [135, 433] on img at bounding box center [150, 427] width 293 height 443
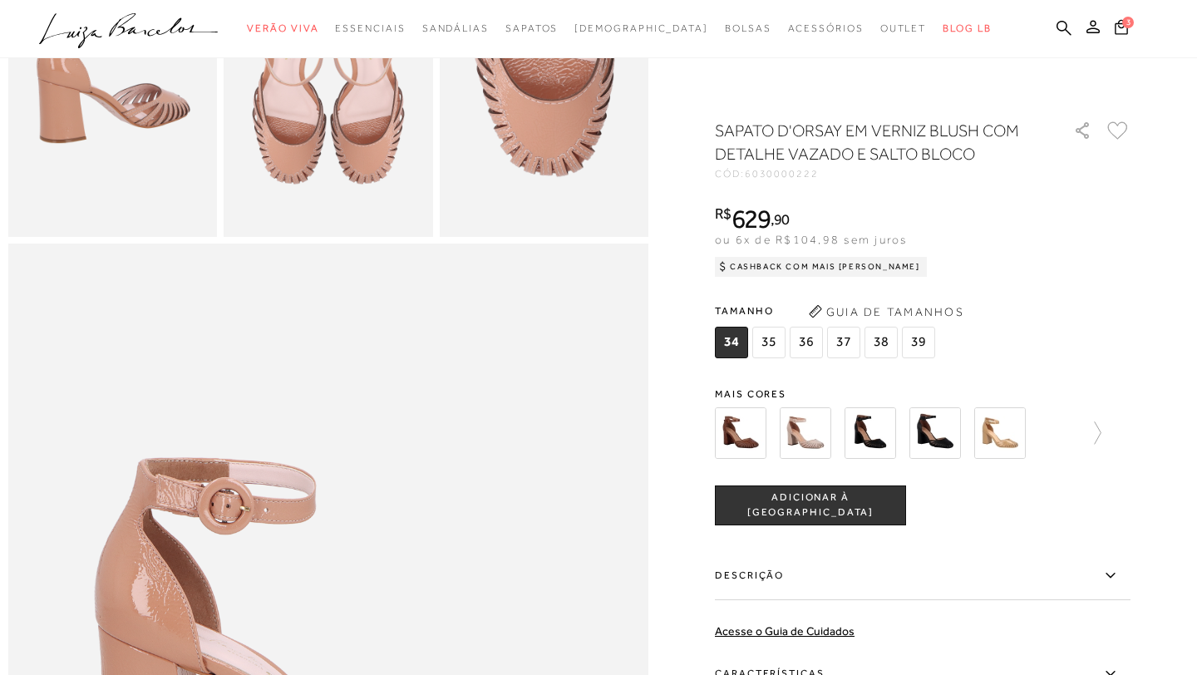
scroll to position [697, 0]
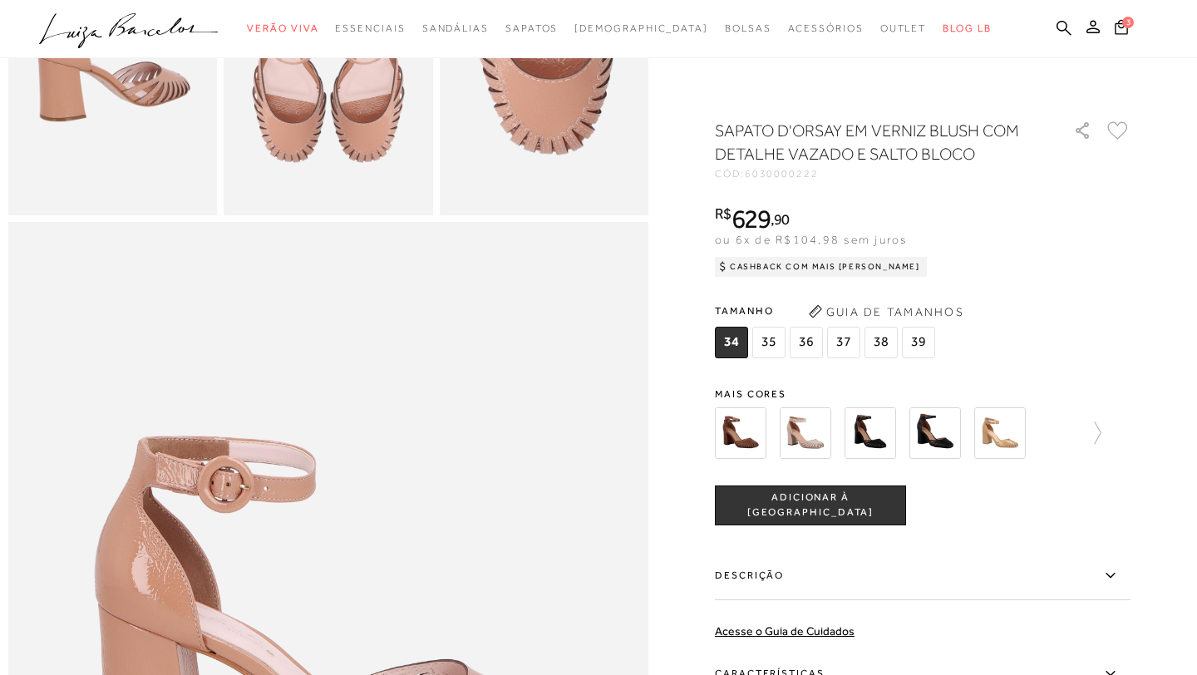
click at [1110, 575] on icon at bounding box center [1110, 575] width 20 height 21
click at [0, 0] on input "Descrição" at bounding box center [0, 0] width 0 height 0
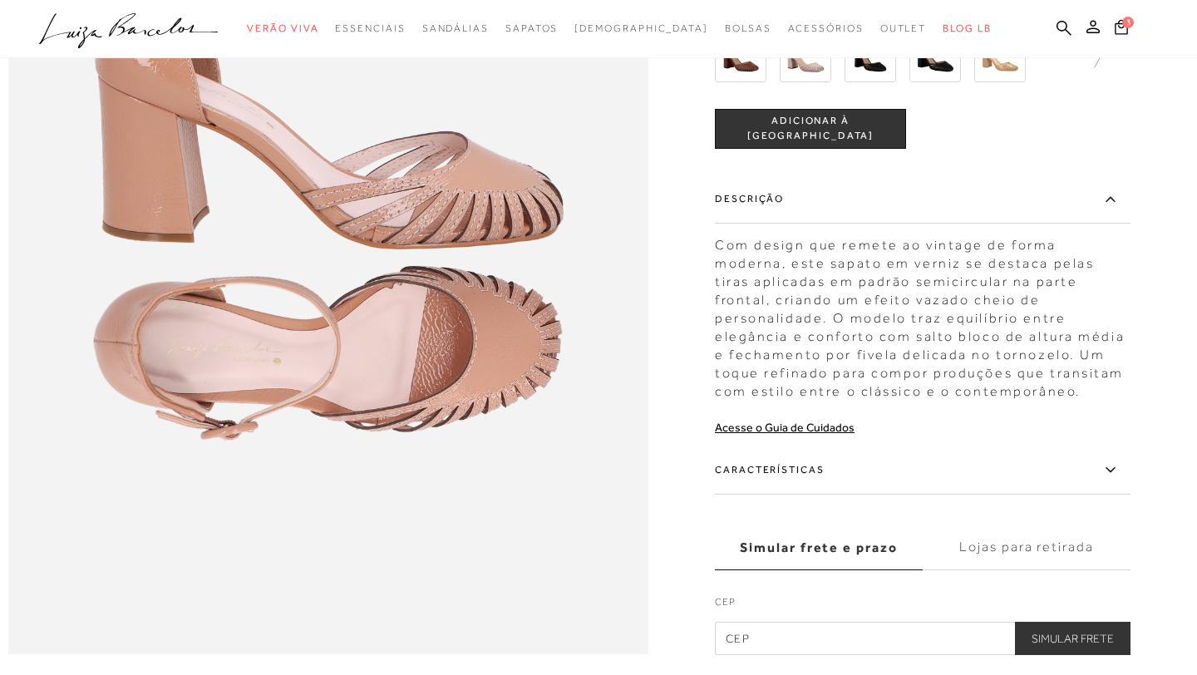
scroll to position [1232, 0]
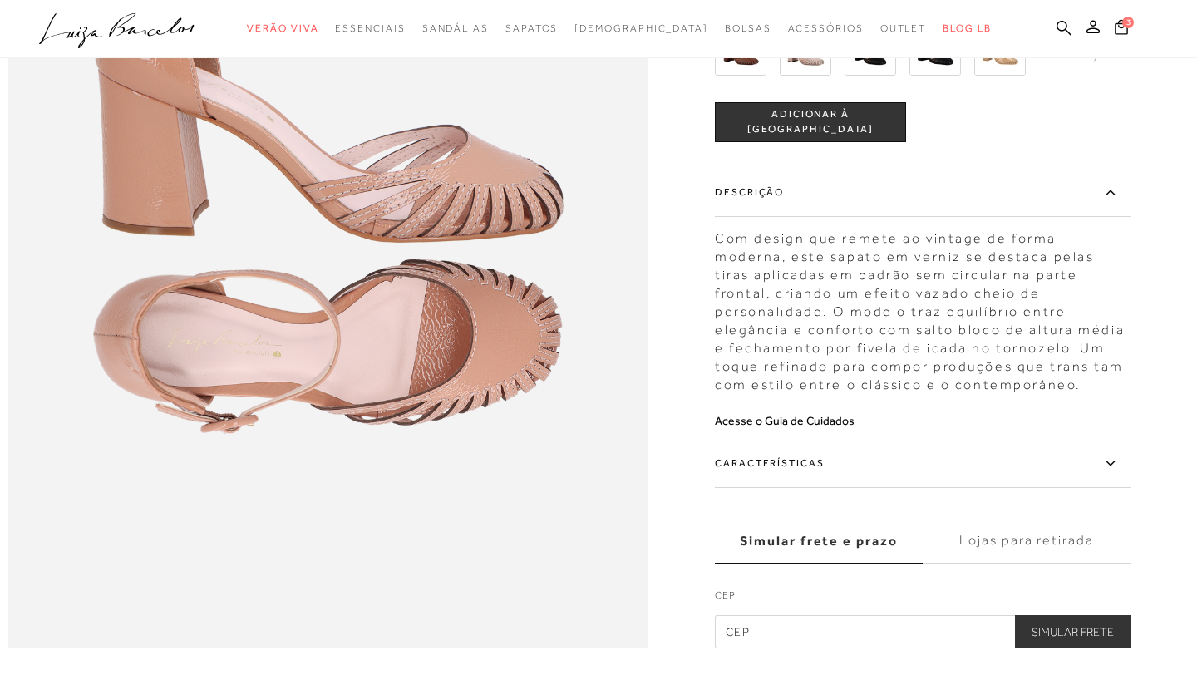
click at [1114, 460] on icon at bounding box center [1109, 462] width 9 height 5
click at [0, 0] on input "Características" at bounding box center [0, 0] width 0 height 0
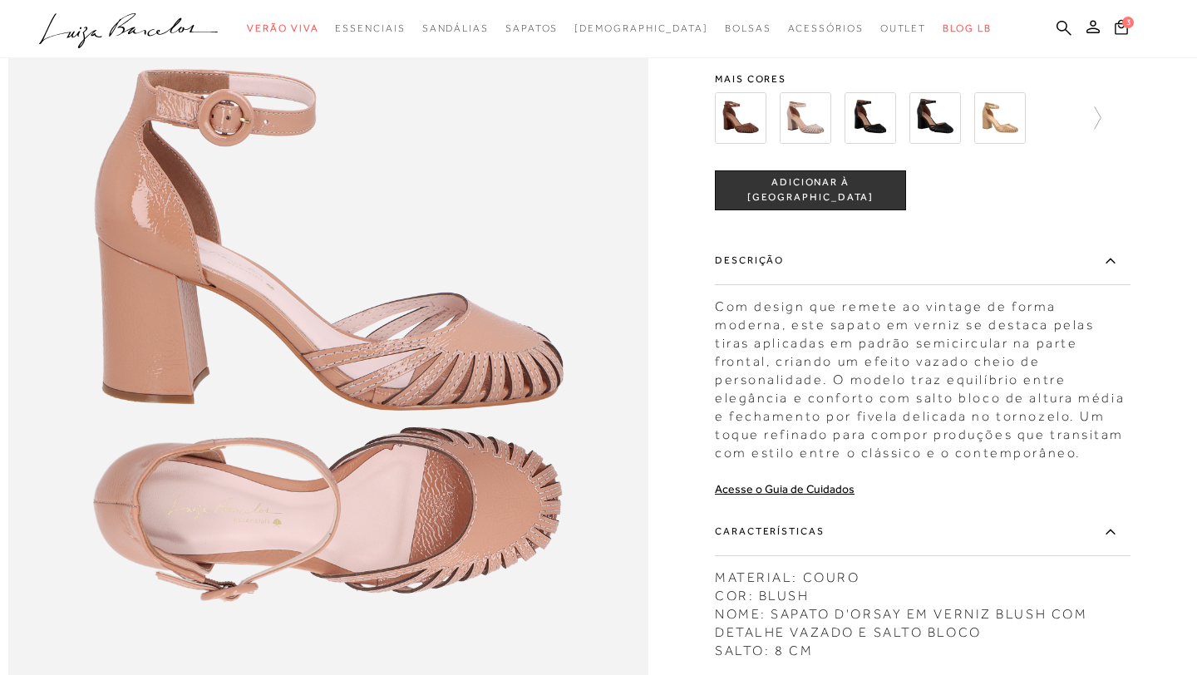
scroll to position [1060, 0]
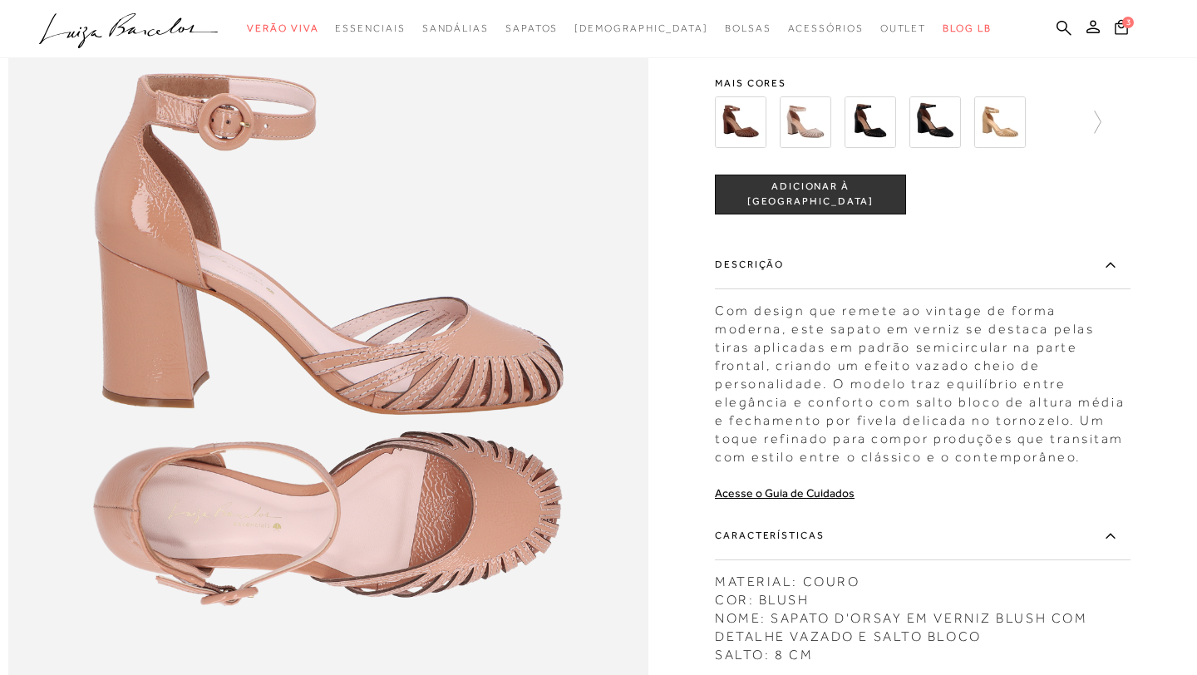
click at [1002, 112] on img at bounding box center [1000, 122] width 52 height 52
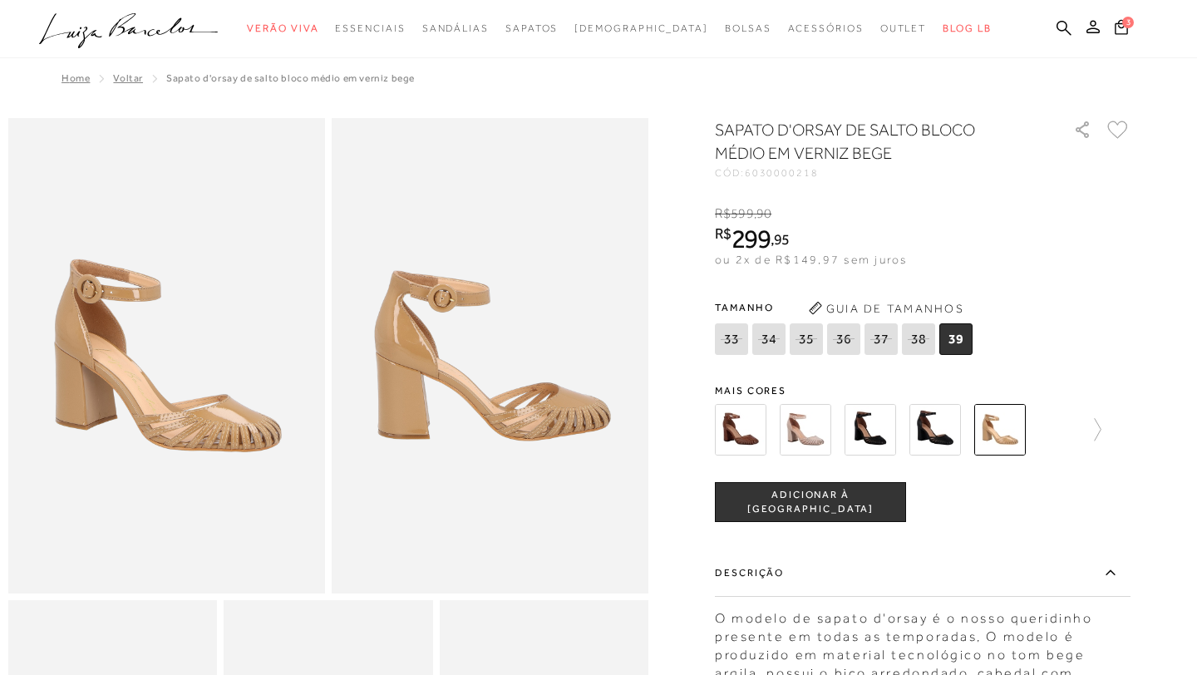
click at [800, 429] on img at bounding box center [806, 430] width 52 height 52
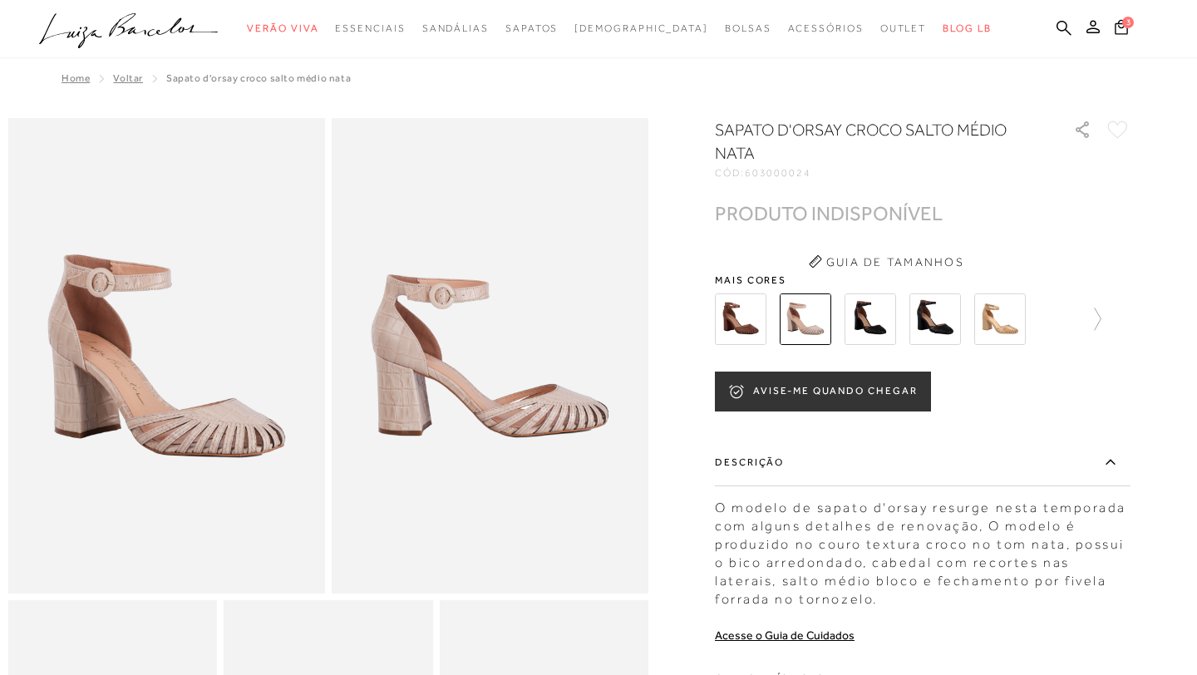
click at [898, 384] on button "AVISE-ME QUANDO CHEGAR" at bounding box center [823, 392] width 216 height 40
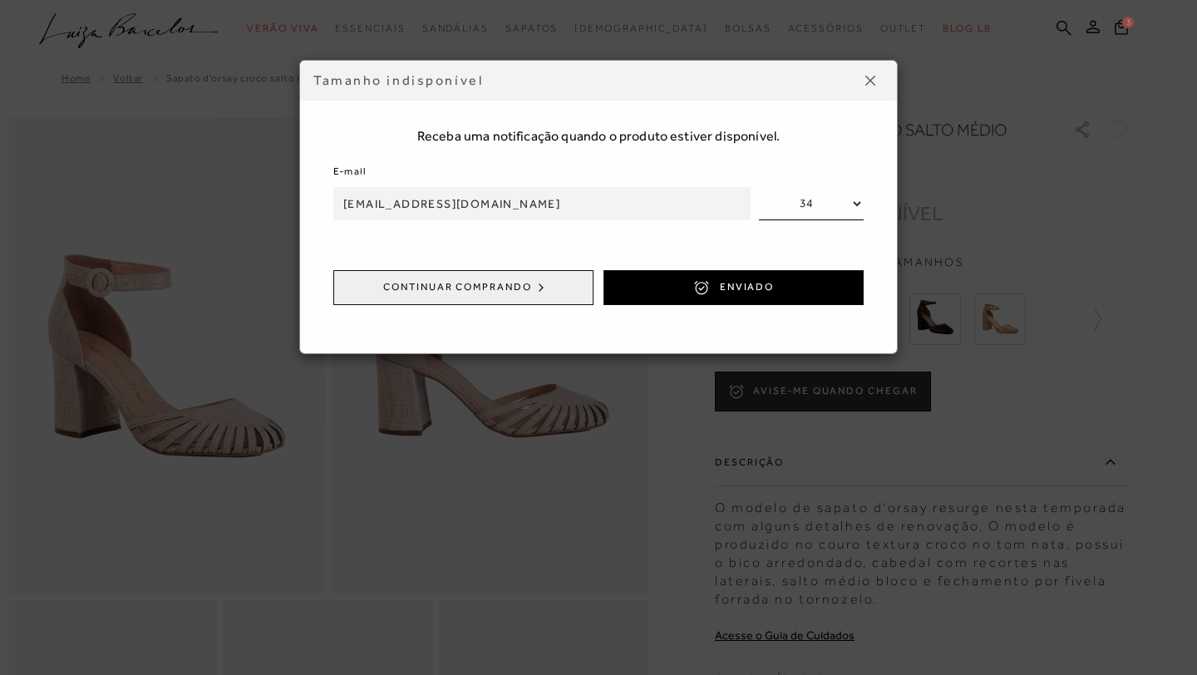
click at [856, 203] on select "34 35 36 37 38 39" at bounding box center [811, 203] width 105 height 33
select select
click at [759, 187] on select "34 35 36 37 38 39" at bounding box center [811, 203] width 105 height 33
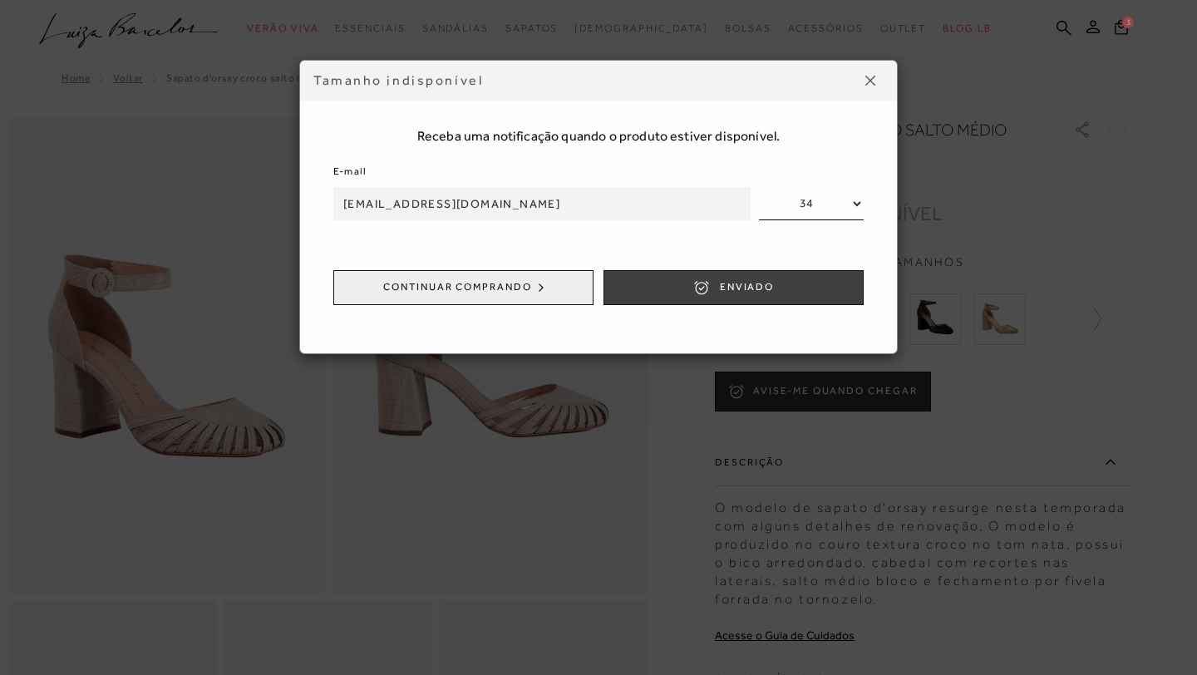
click at [682, 286] on button "ENVIADO" at bounding box center [733, 287] width 260 height 35
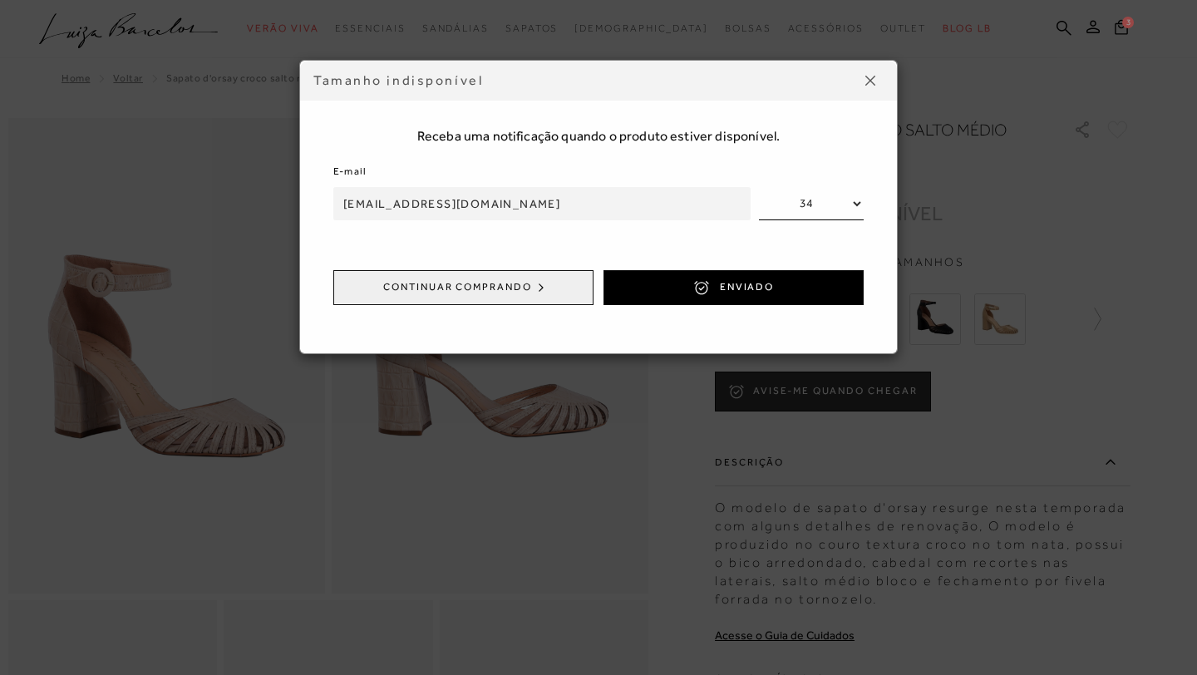
click at [531, 284] on button "Continuar comprando" at bounding box center [463, 287] width 260 height 35
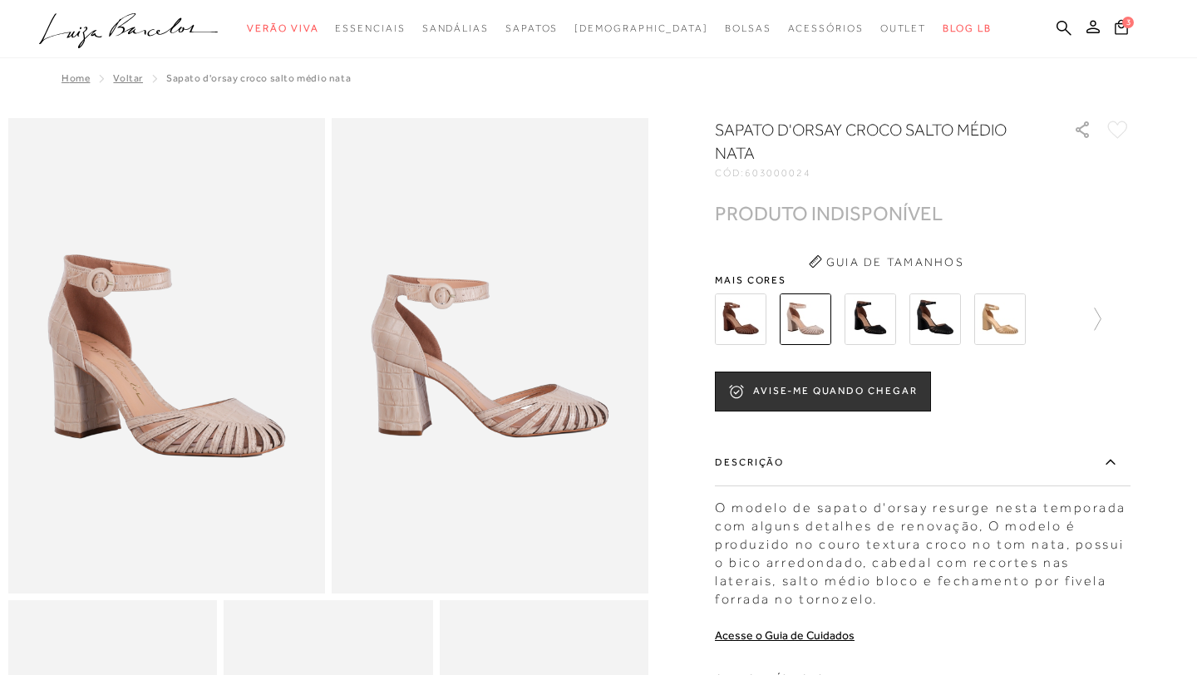
click at [1008, 322] on img at bounding box center [1000, 319] width 52 height 52
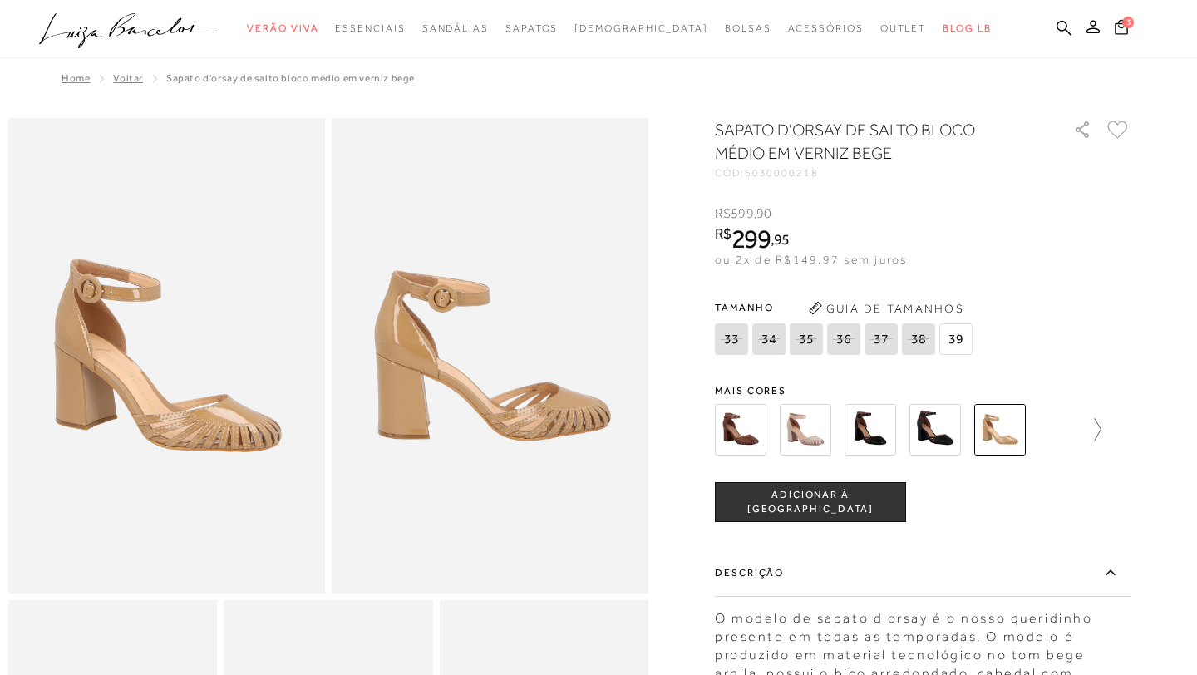
click at [1095, 427] on icon at bounding box center [1089, 429] width 23 height 23
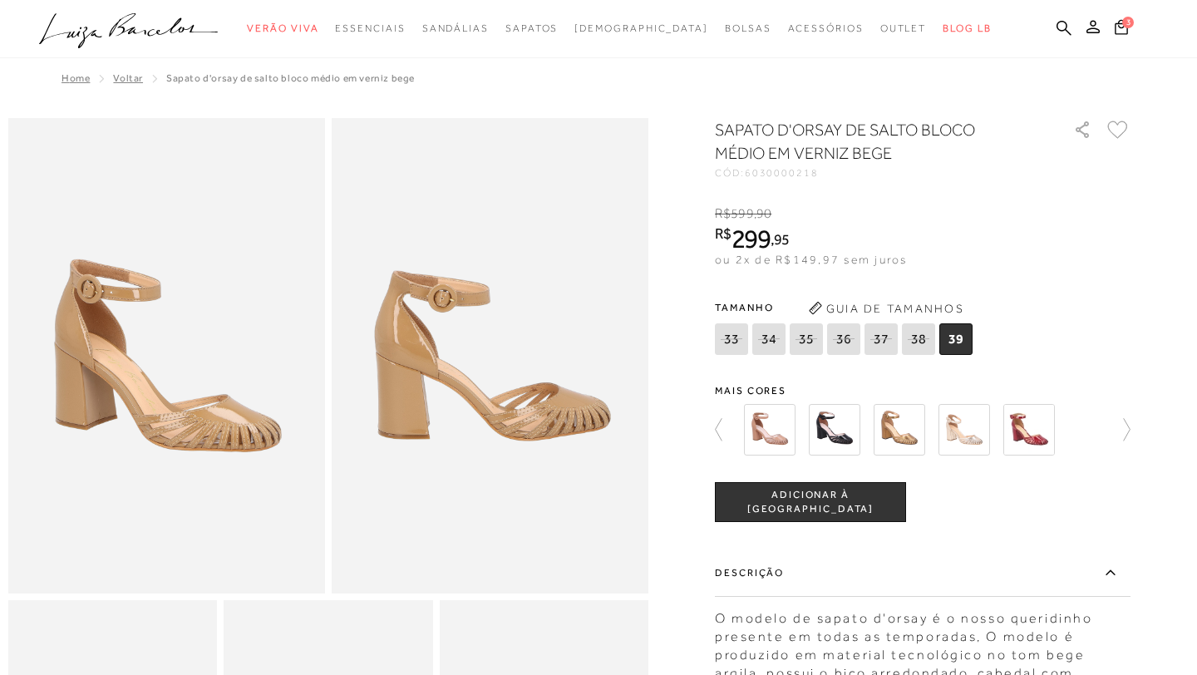
click at [765, 426] on img at bounding box center [770, 430] width 52 height 52
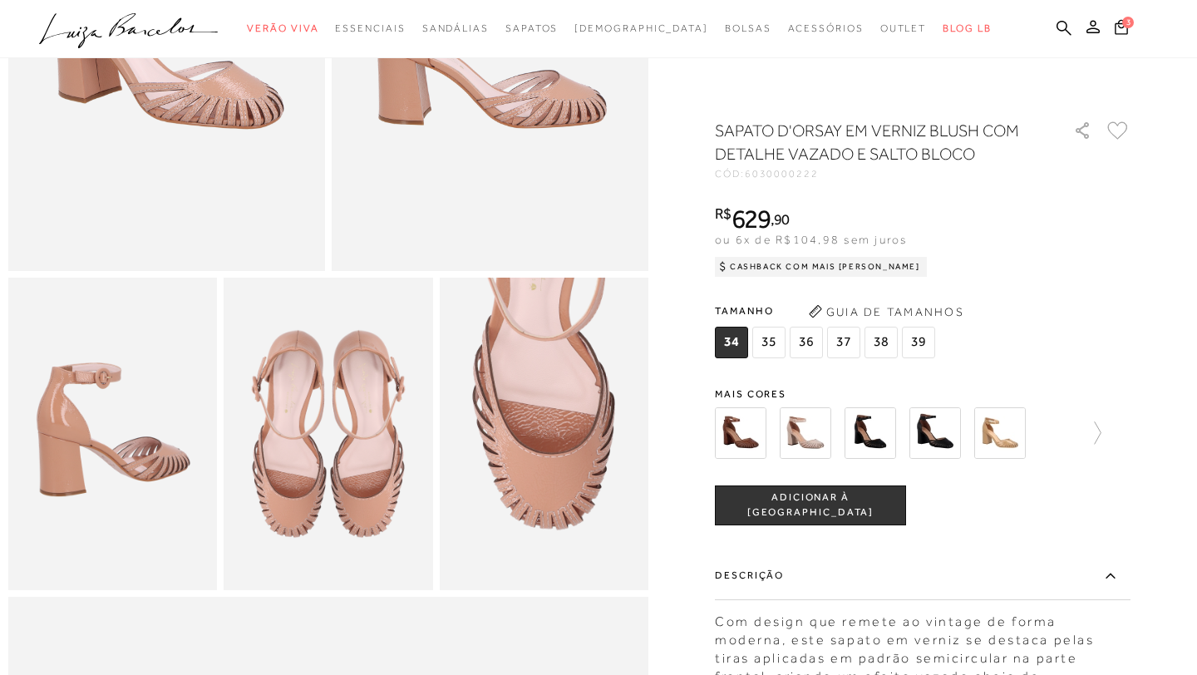
scroll to position [320, 0]
